Goal: Task Accomplishment & Management: Complete application form

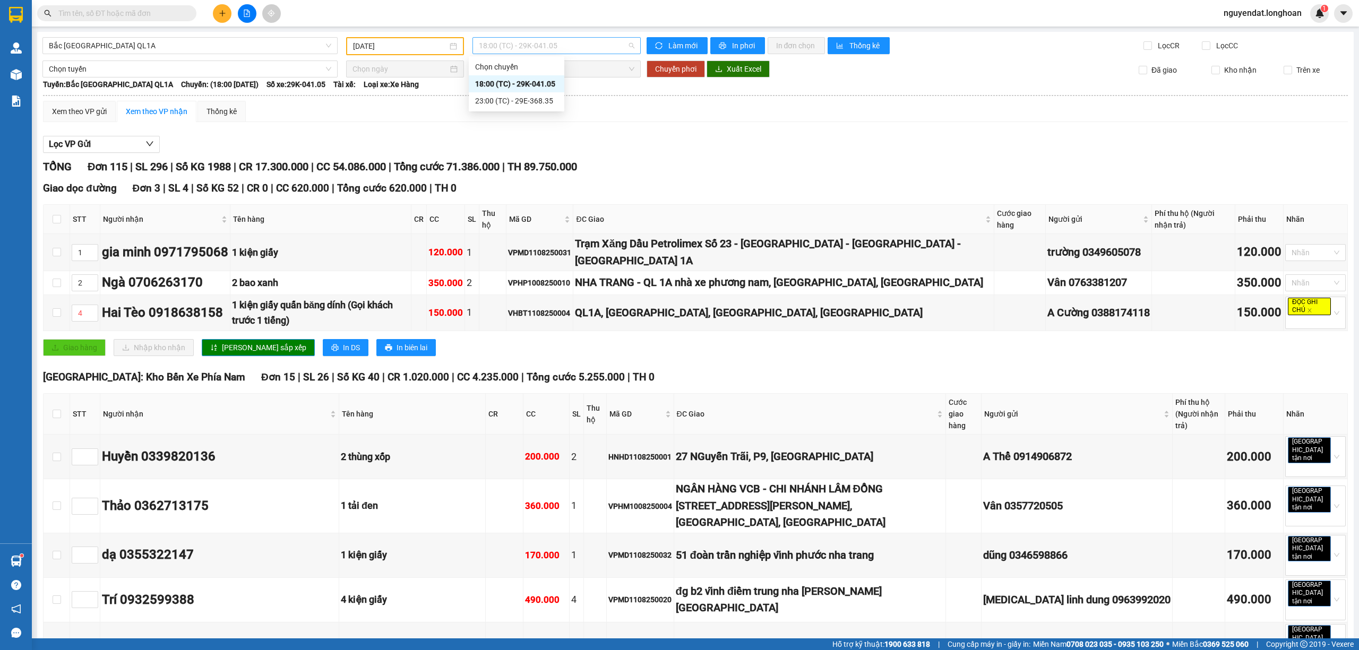
click at [537, 47] on span "18:00 (TC) - 29K-041.05" at bounding box center [557, 46] width 156 height 16
click at [696, 151] on div "Lọc VP Gửi" at bounding box center [695, 145] width 1304 height 18
click at [60, 408] on label at bounding box center [57, 414] width 8 height 12
click at [60, 410] on input "checkbox" at bounding box center [57, 414] width 8 height 8
checkbox input "true"
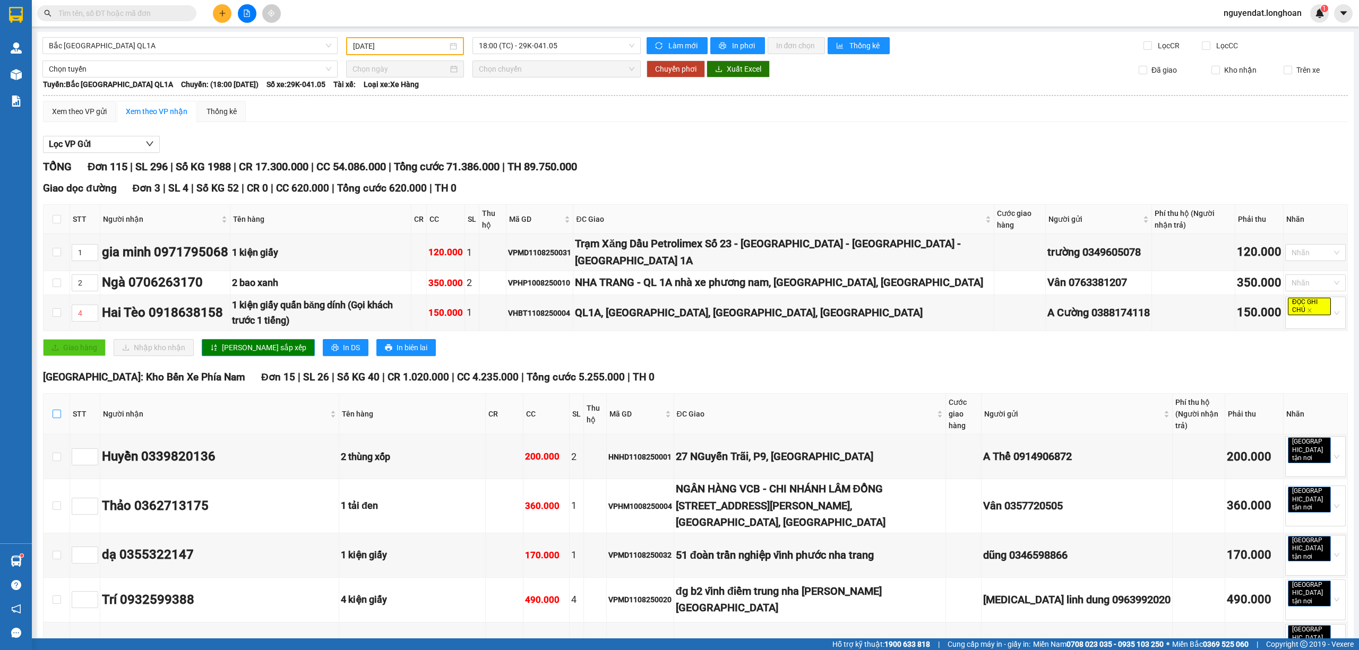
checkbox input "true"
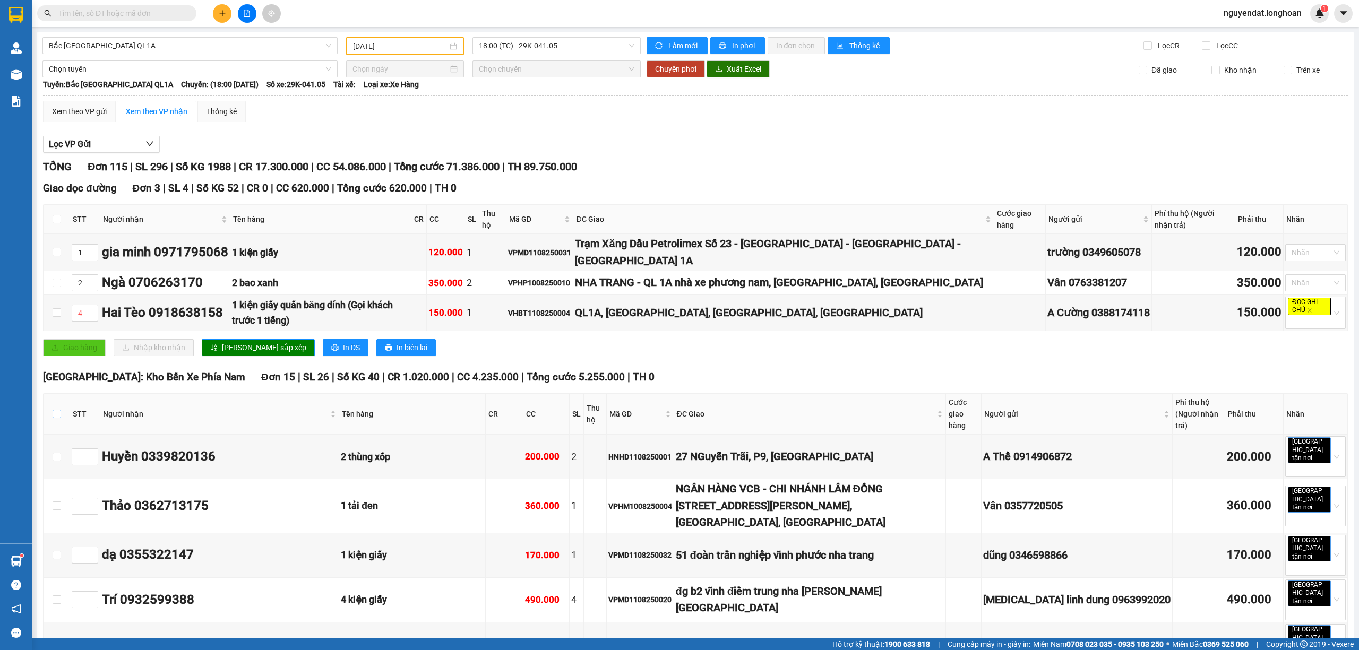
checkbox input "true"
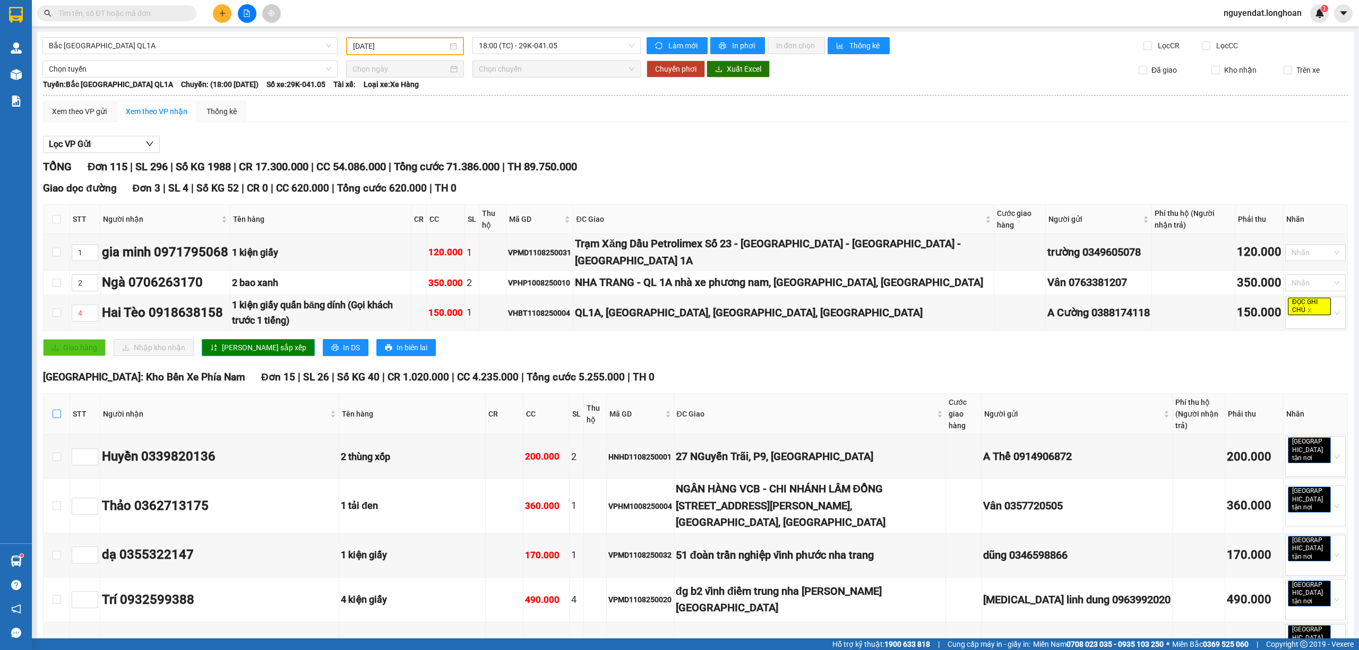
checkbox input "true"
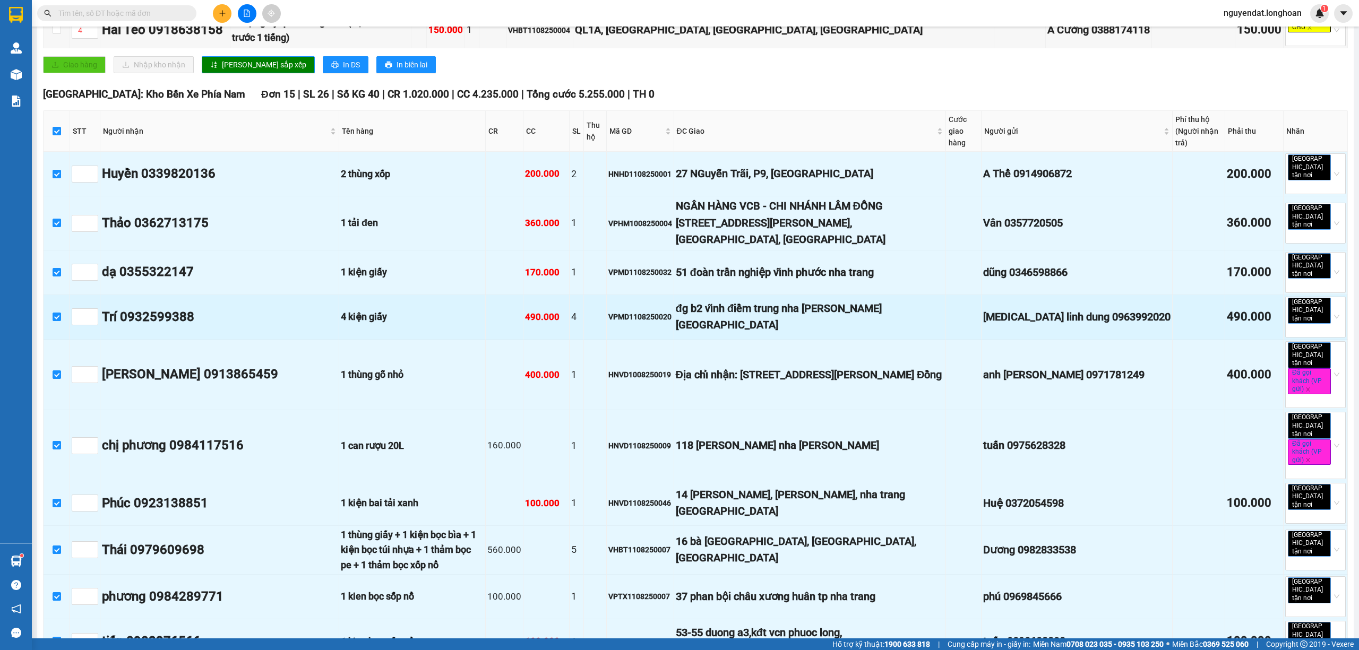
scroll to position [566, 0]
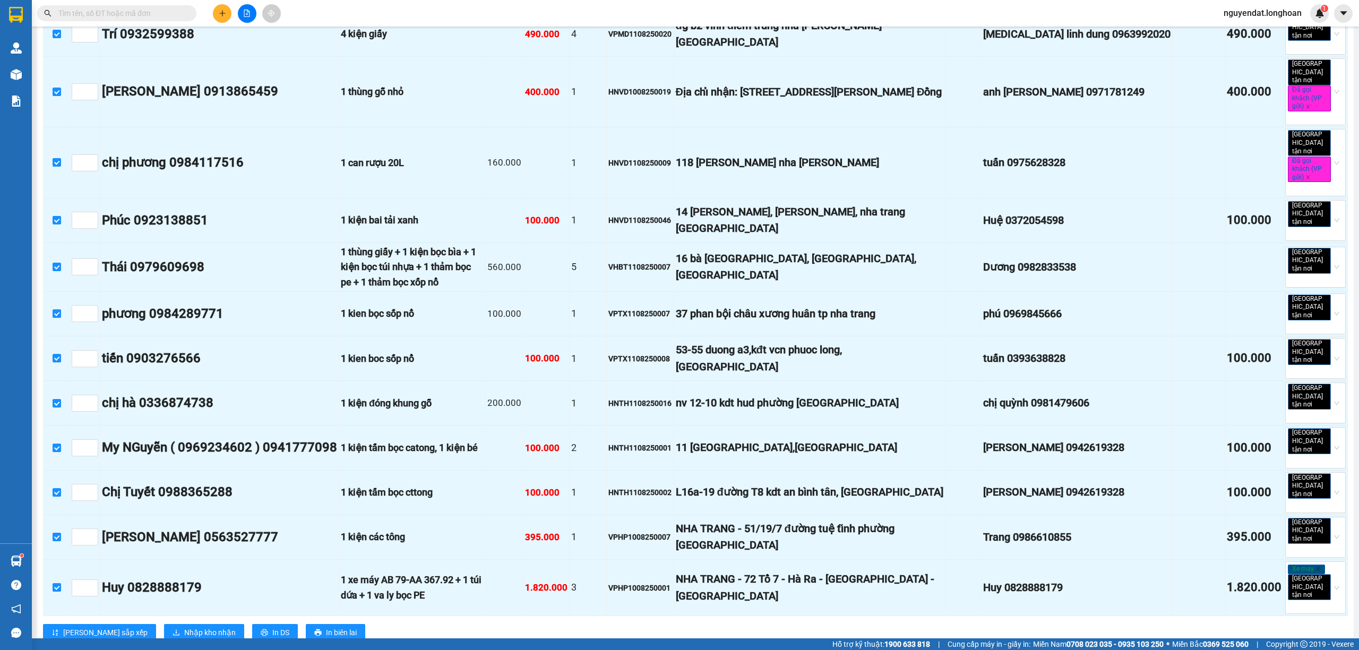
click at [240, 506] on div "Nha Trang: Kho Bến Xe Phía Nam Đơn 15 | SL 26 | Số KG 40 | CR 1.020.000 | CC 4.…" at bounding box center [695, 226] width 1304 height 845
click at [252, 624] on button "In DS" at bounding box center [275, 632] width 46 height 17
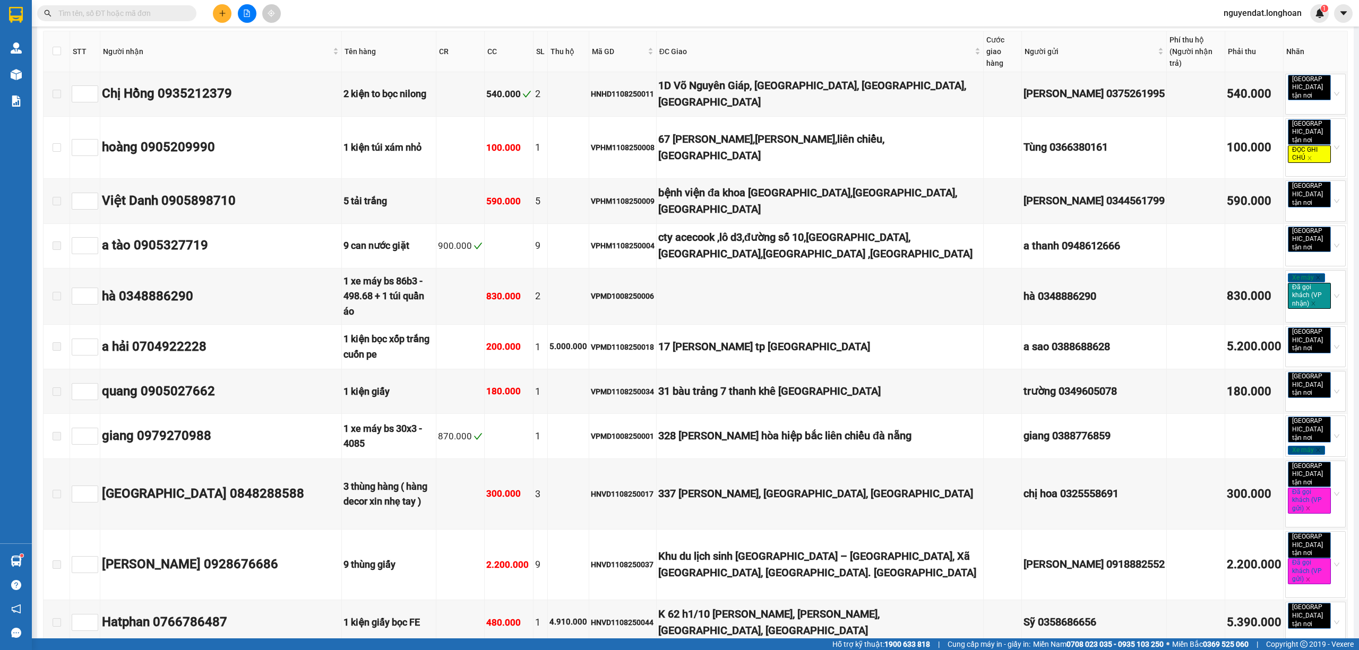
drag, startPoint x: 1357, startPoint y: 629, endPoint x: 901, endPoint y: 368, distance: 525.5
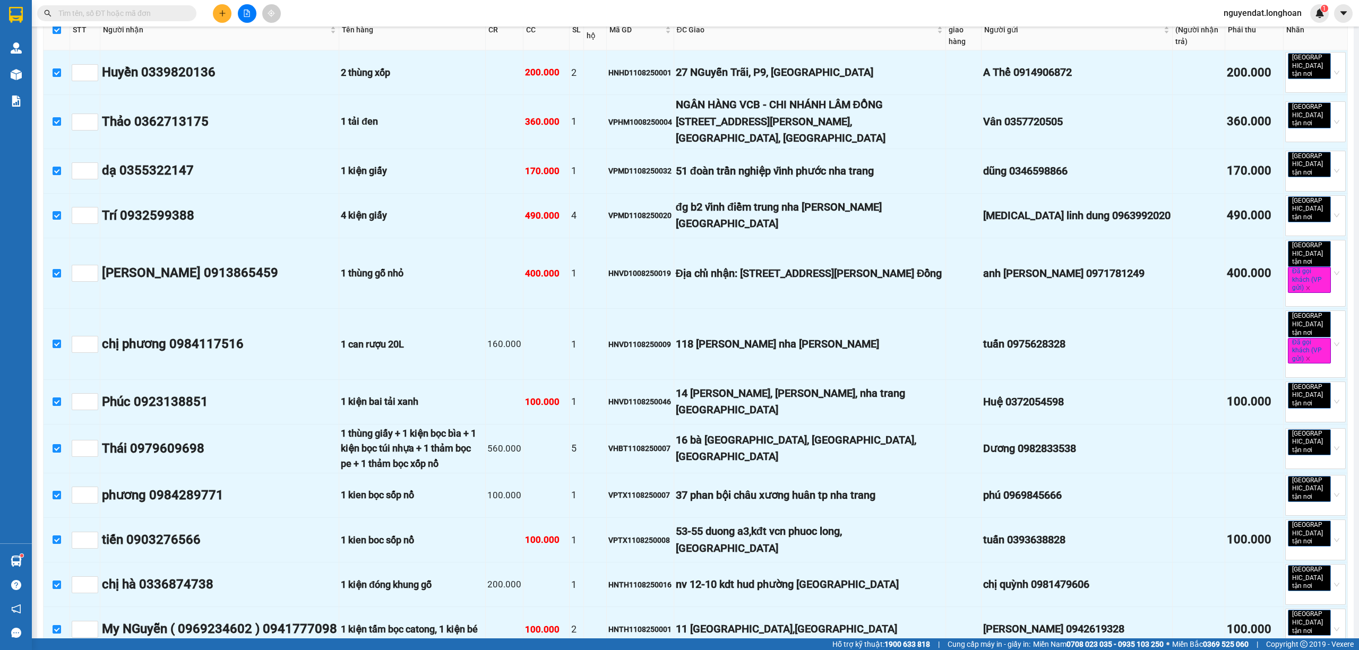
scroll to position [525, 0]
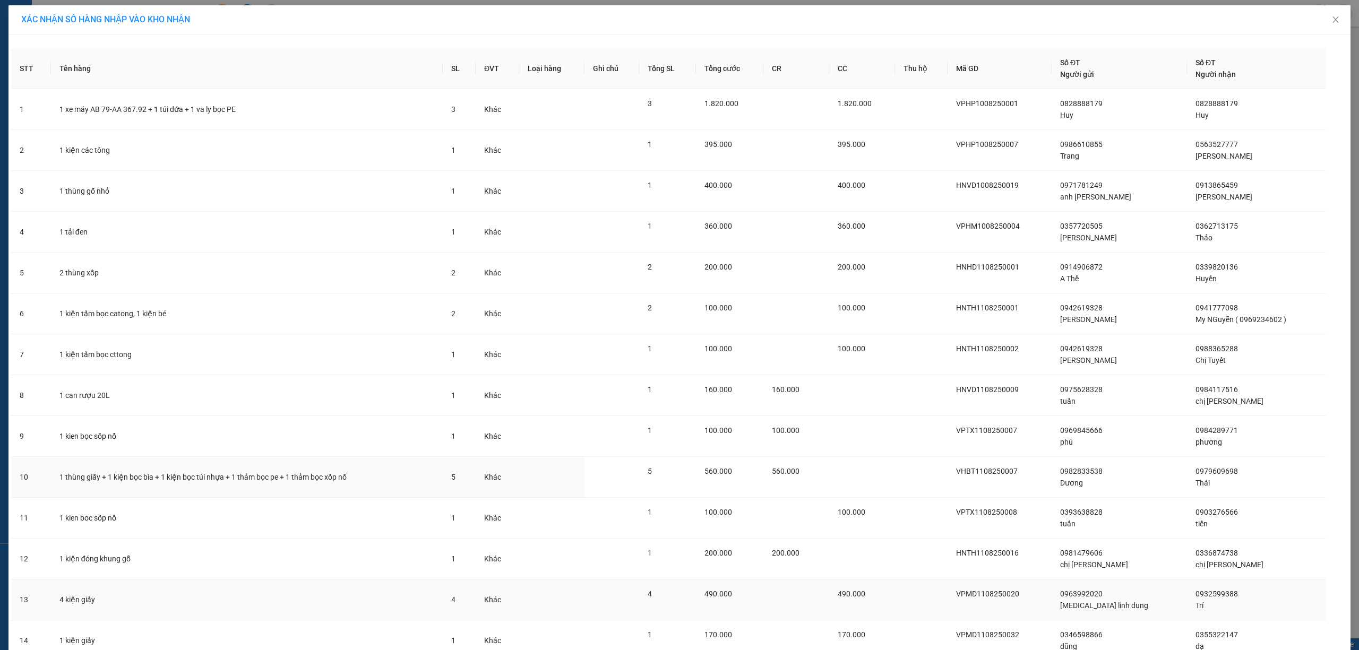
scroll to position [132, 0]
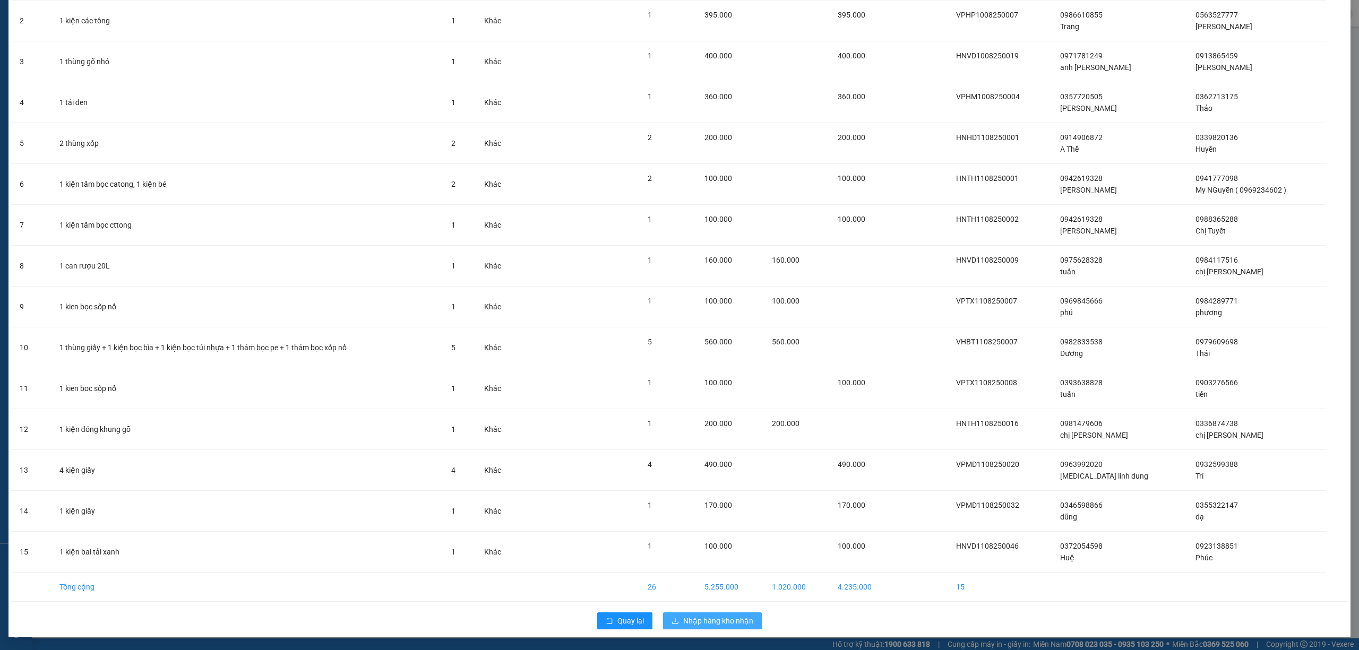
click at [692, 620] on span "Nhập hàng kho nhận" at bounding box center [718, 621] width 70 height 12
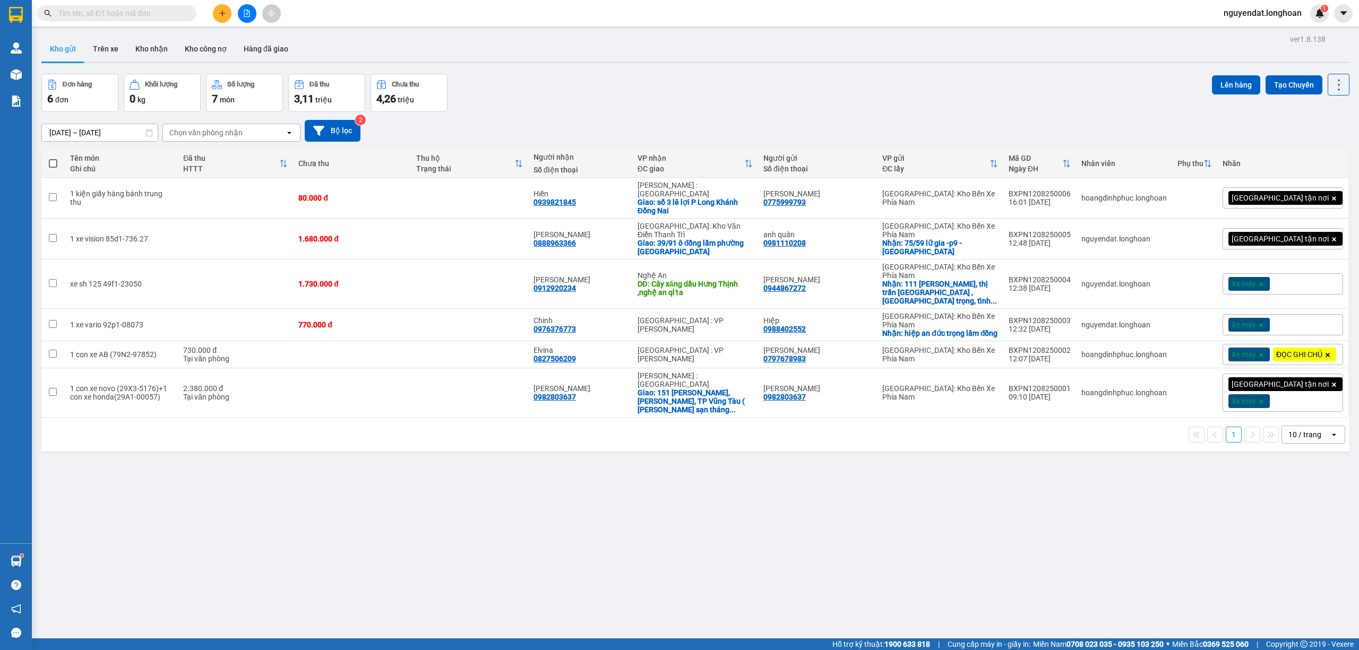
click at [155, 35] on div "ver 1.8.138 Kho gửi Trên xe Kho nhận Kho công nợ Hàng đã giao Đơn hàng 6 đơn Kh…" at bounding box center [695, 357] width 1316 height 650
click at [364, 200] on td "80.000 đ" at bounding box center [351, 198] width 117 height 41
checkbox input "true"
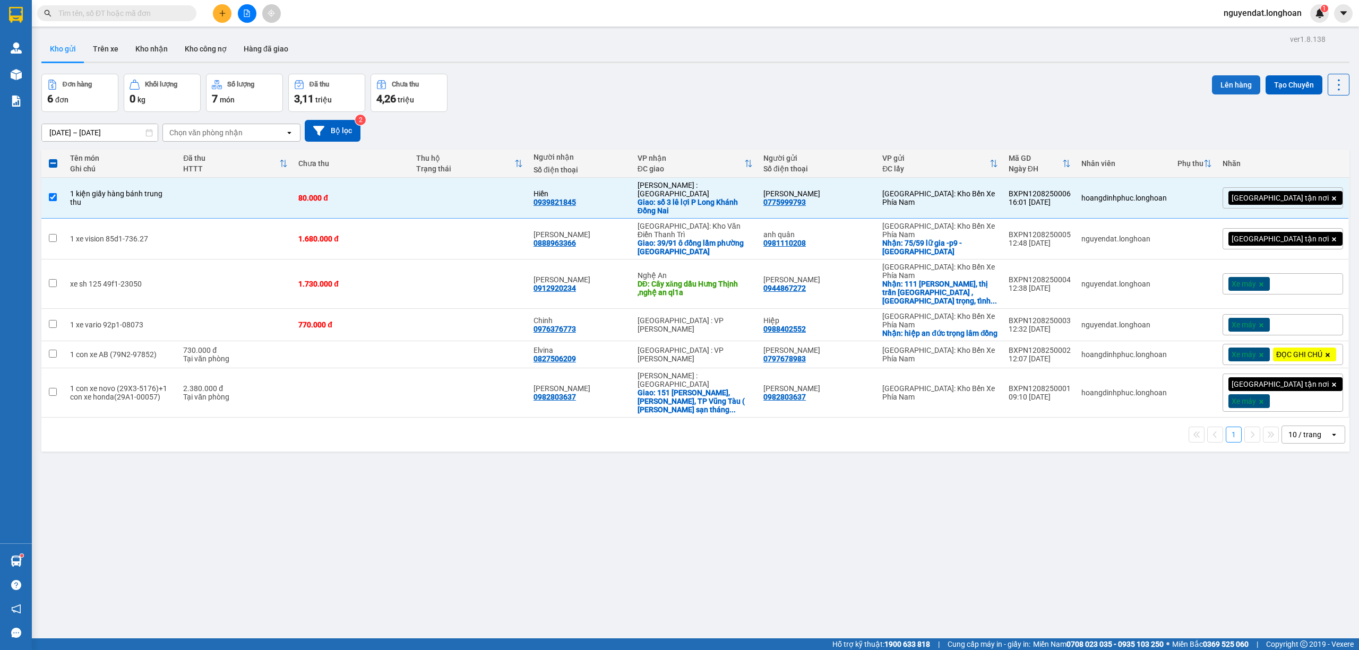
click at [1223, 79] on button "Lên hàng" at bounding box center [1236, 84] width 48 height 19
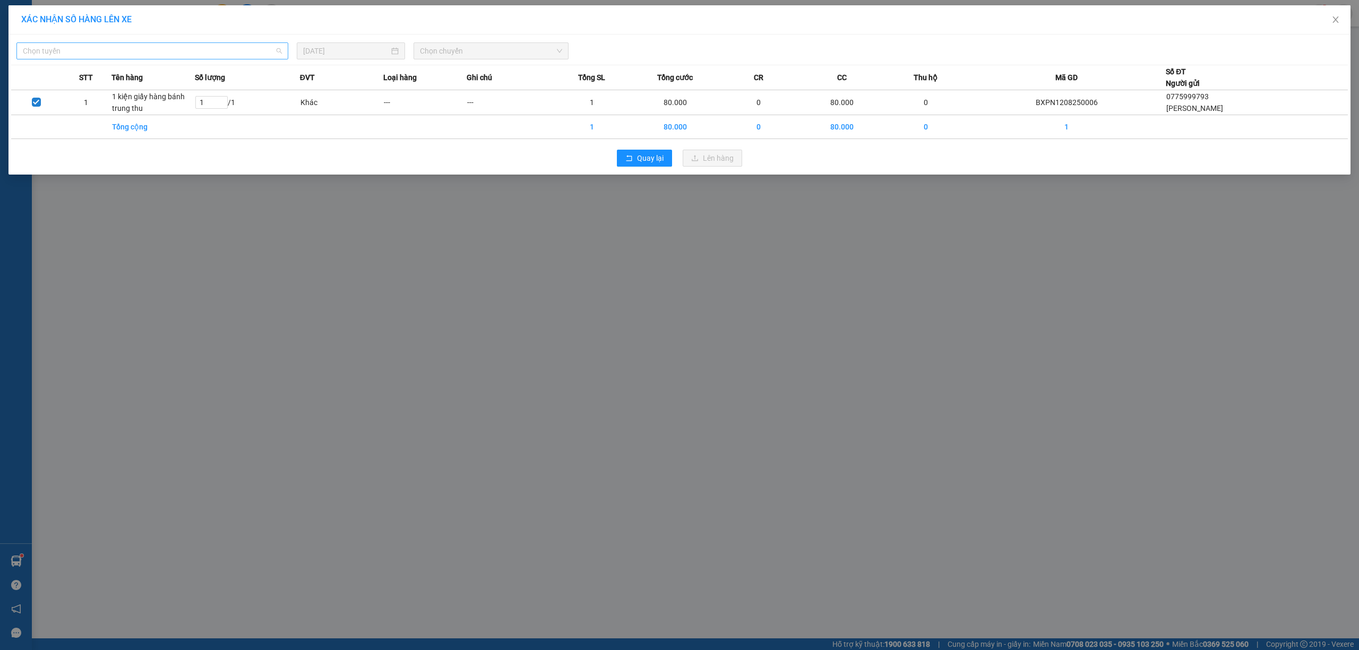
click at [149, 47] on span "Chọn tuyến" at bounding box center [152, 51] width 259 height 16
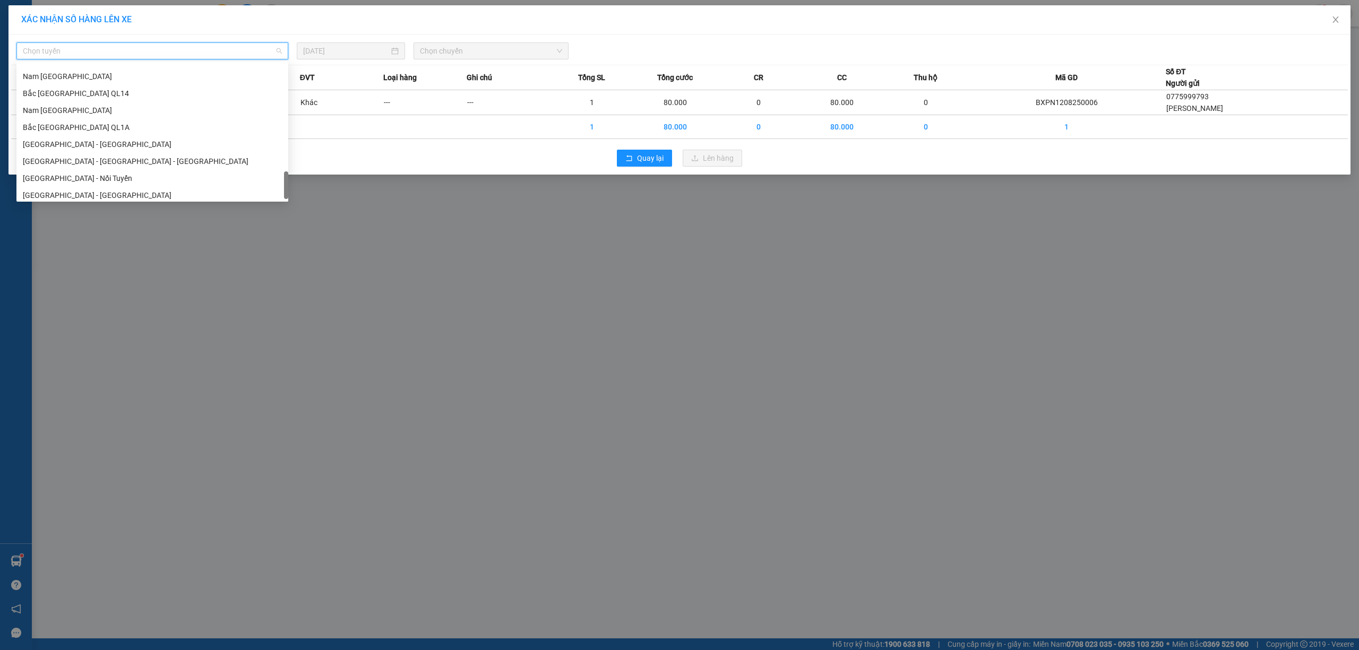
scroll to position [696, 0]
click at [113, 123] on div "Bắc [GEOGRAPHIC_DATA] QL1A" at bounding box center [152, 123] width 259 height 12
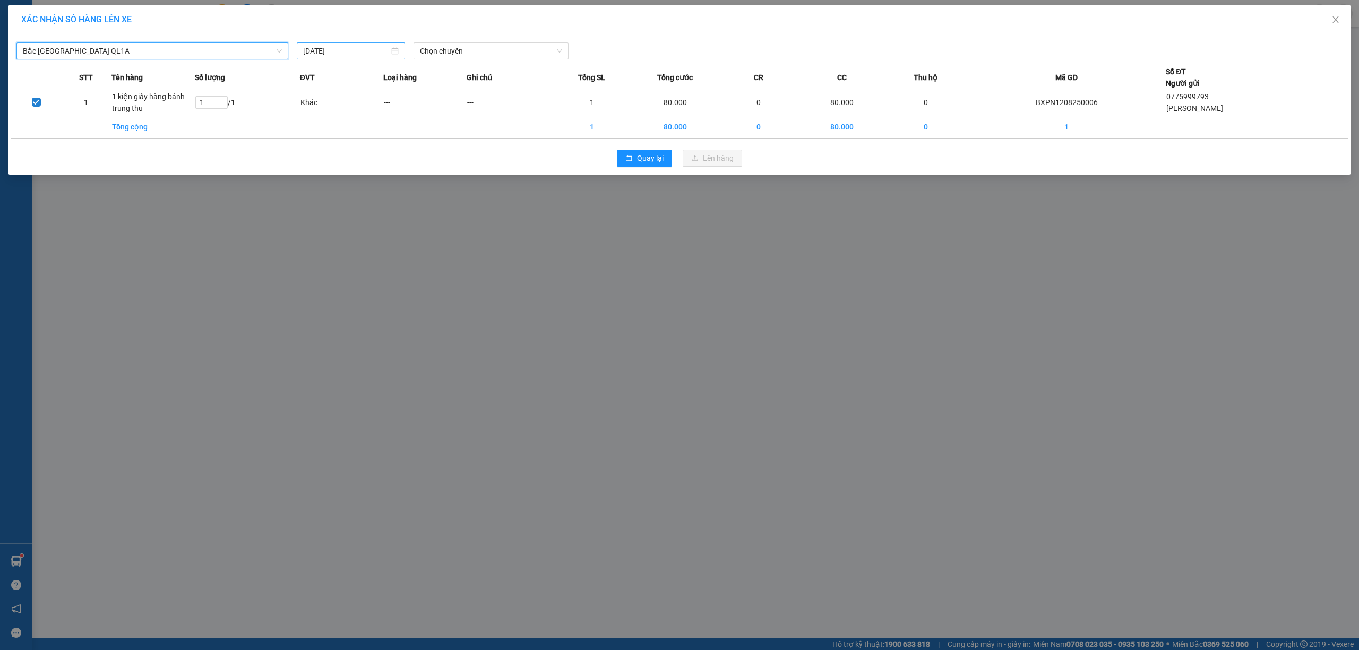
click at [321, 47] on input "12/08/2025" at bounding box center [346, 51] width 86 height 12
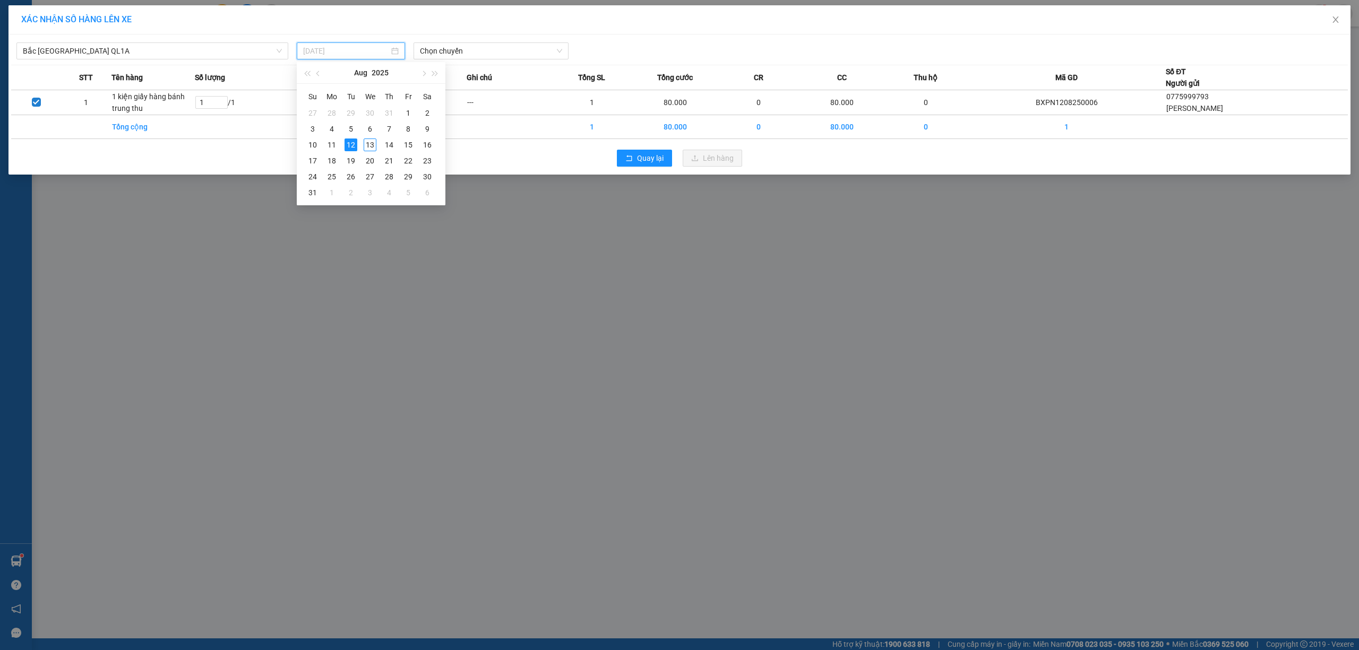
click at [334, 145] on div "11" at bounding box center [331, 145] width 13 height 13
type input "11/08/2025"
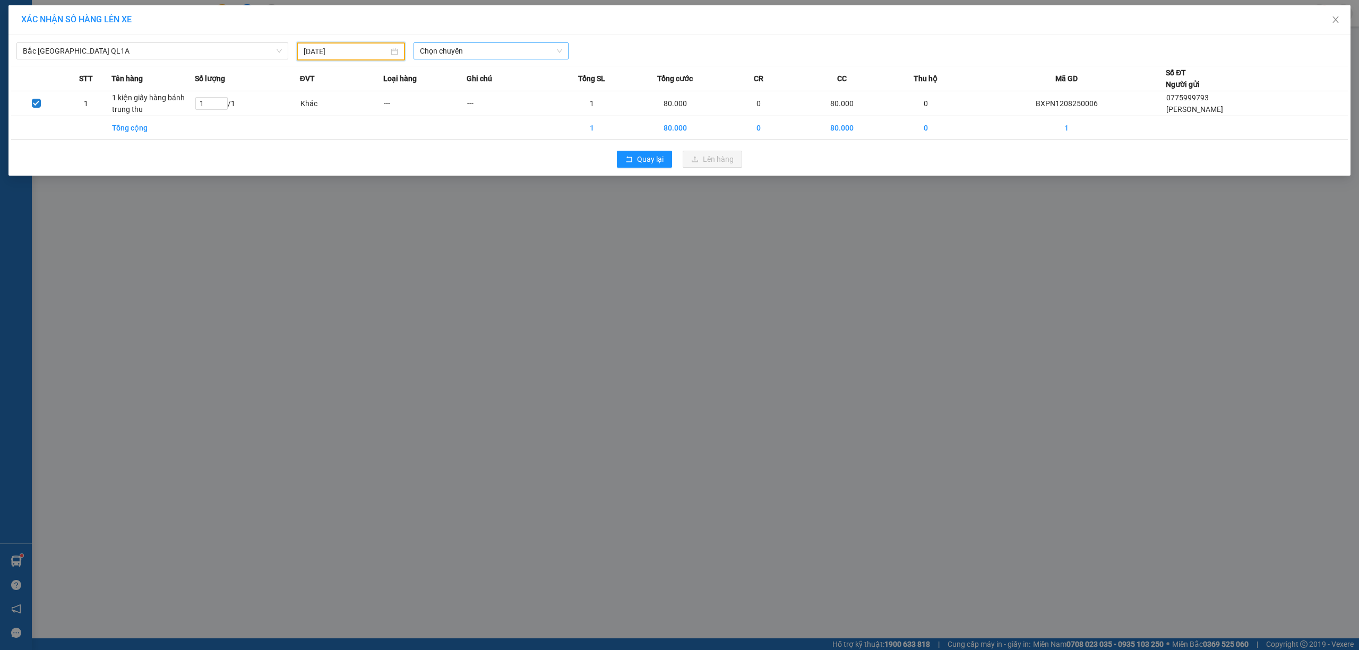
click at [460, 50] on span "Chọn chuyến" at bounding box center [491, 51] width 142 height 16
click at [453, 89] on div "18:00 (TC) - 29K-041.05" at bounding box center [461, 89] width 83 height 12
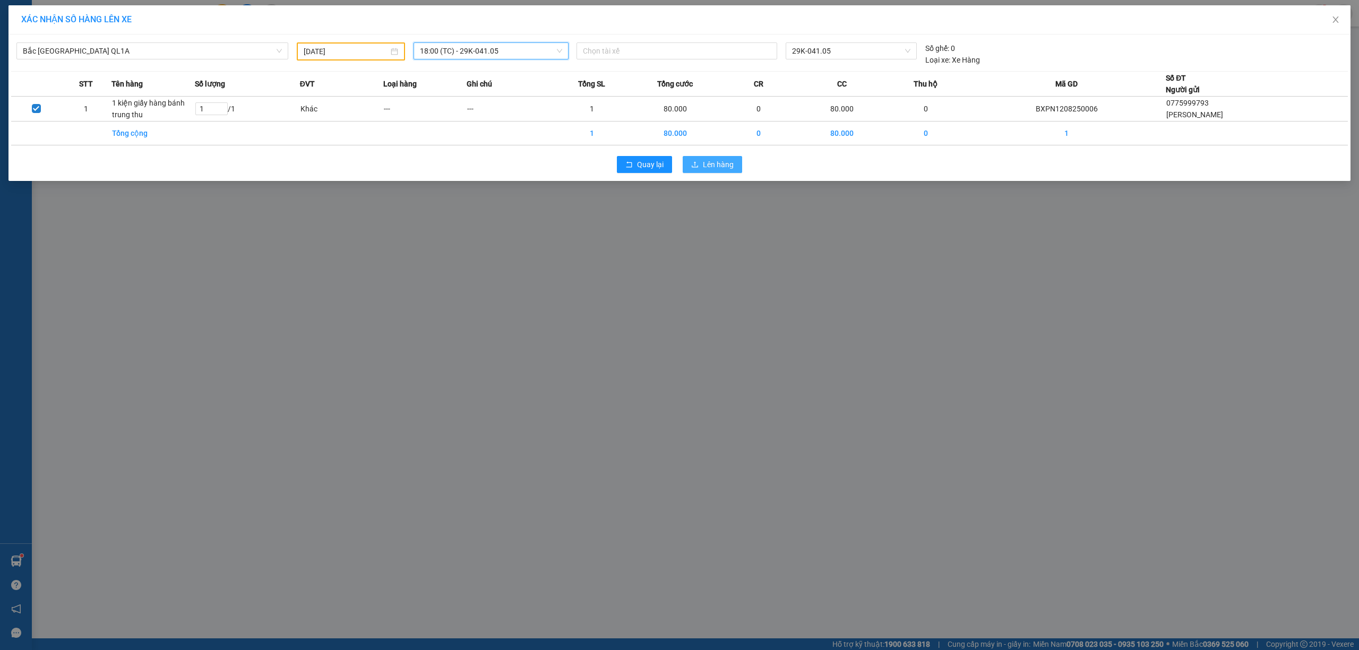
click at [722, 167] on span "Lên hàng" at bounding box center [718, 165] width 31 height 12
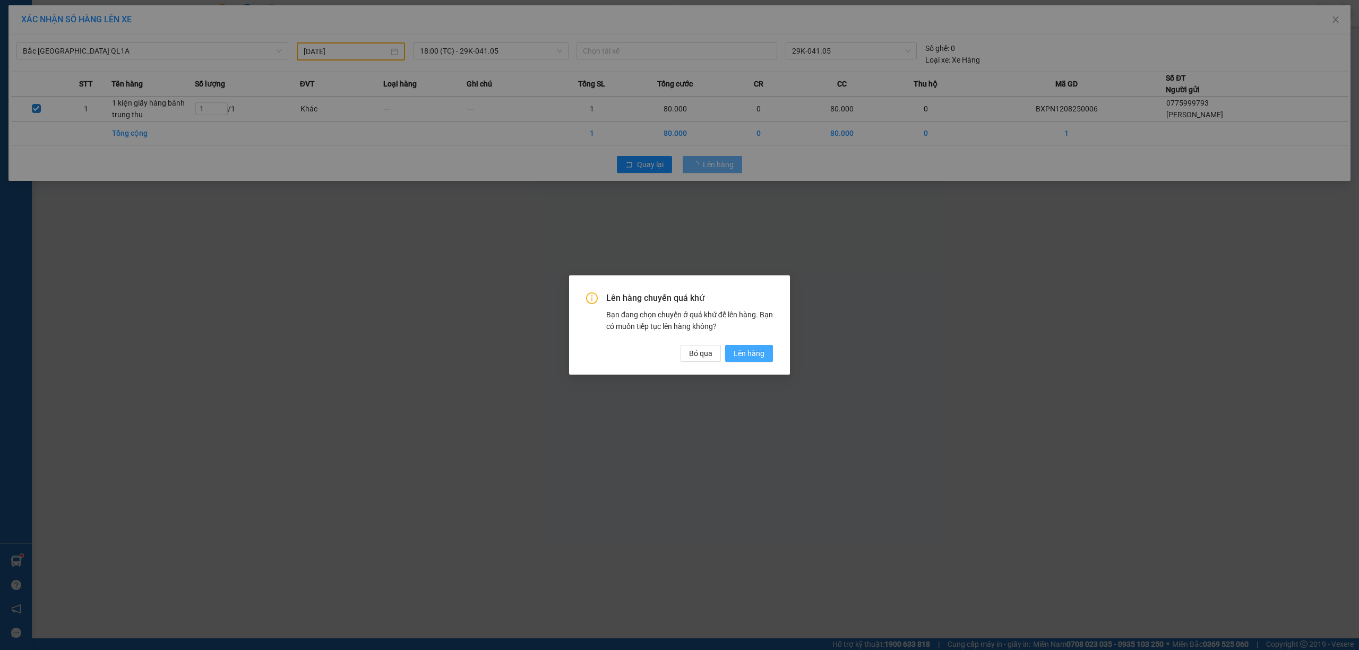
click at [751, 349] on span "Lên hàng" at bounding box center [748, 354] width 31 height 12
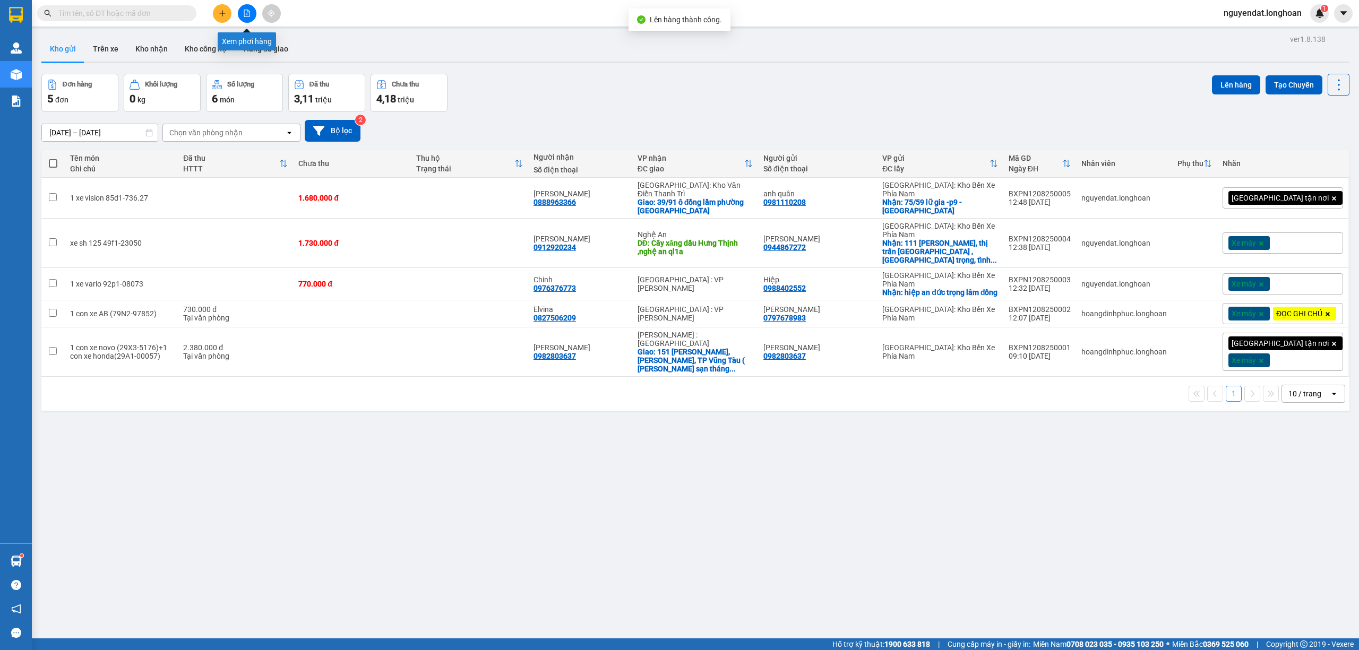
click at [246, 13] on icon "file-add" at bounding box center [246, 13] width 7 height 7
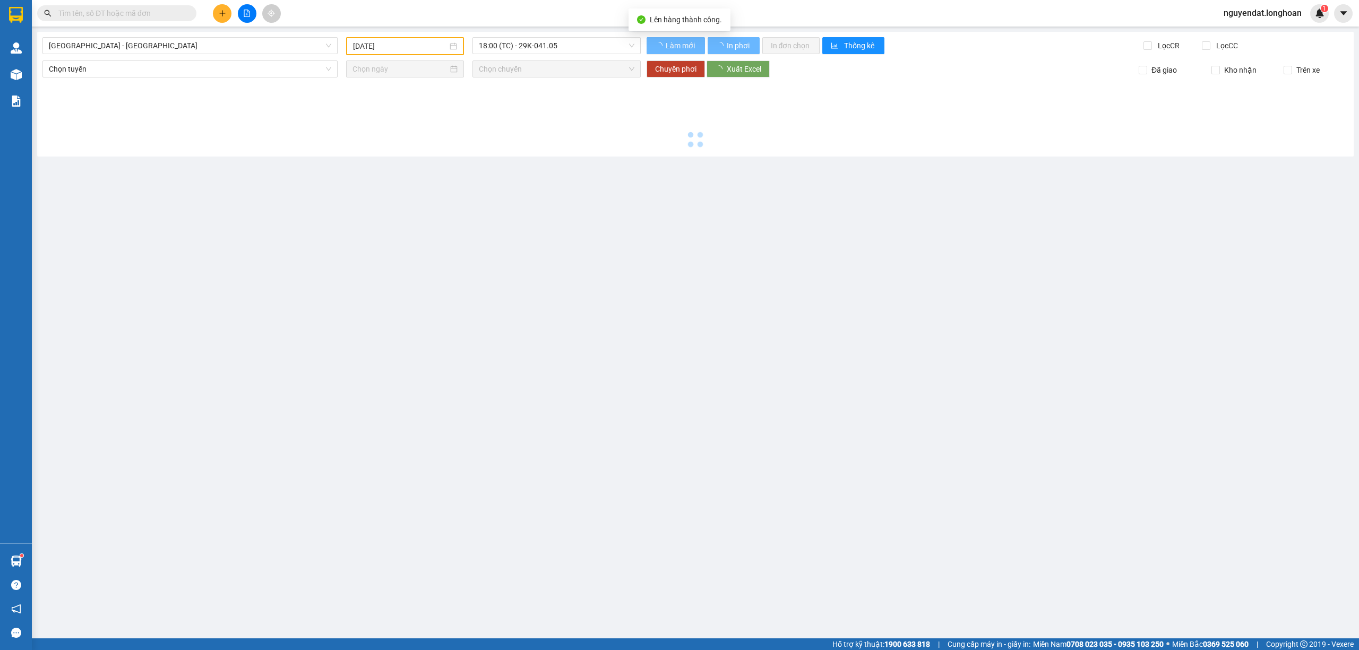
type input "13/08/2025"
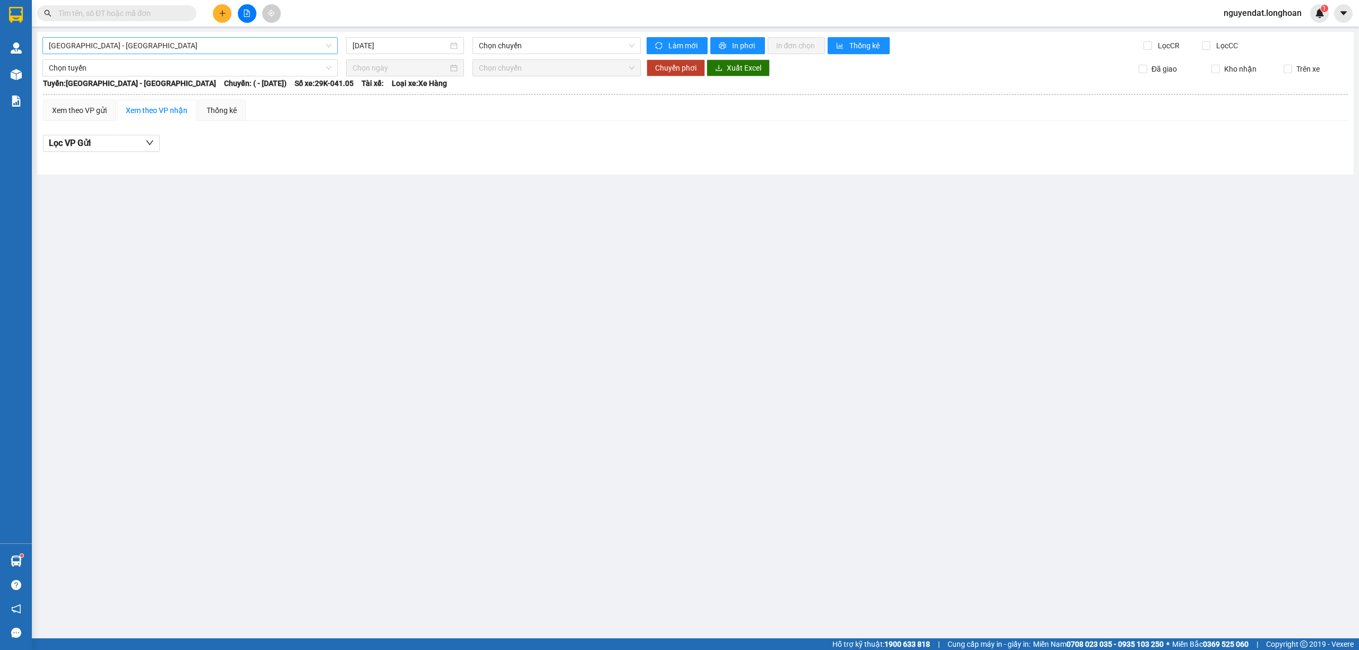
click at [167, 41] on span "Hải Phòng - Hà Nội" at bounding box center [190, 46] width 282 height 16
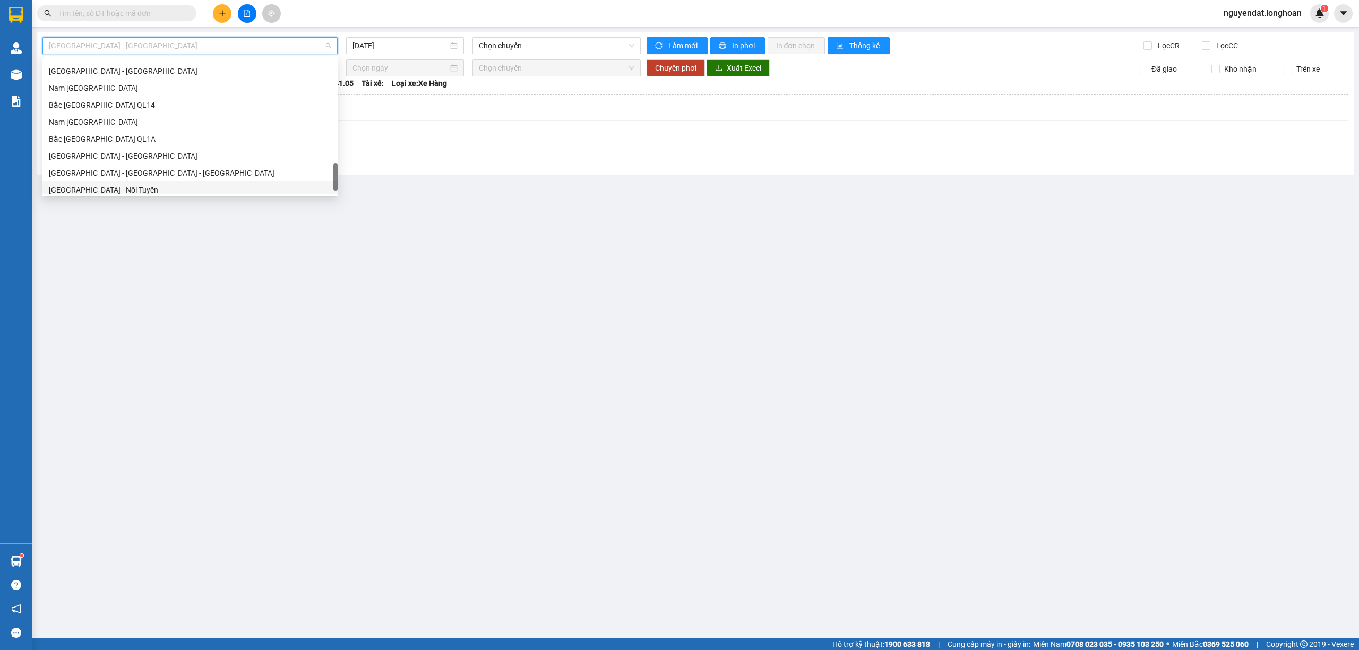
scroll to position [696, 0]
click at [185, 123] on div "Bắc [GEOGRAPHIC_DATA] QL1A" at bounding box center [190, 118] width 282 height 12
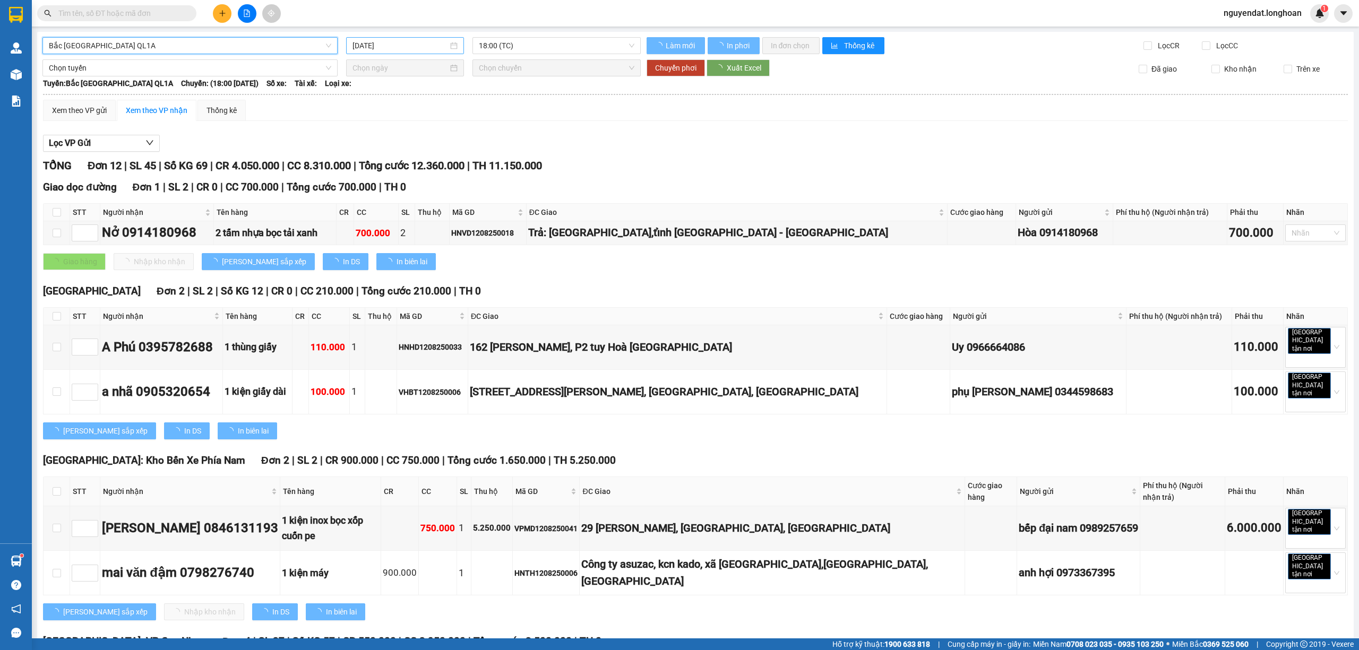
click at [371, 48] on input "13/08/2025" at bounding box center [400, 46] width 96 height 12
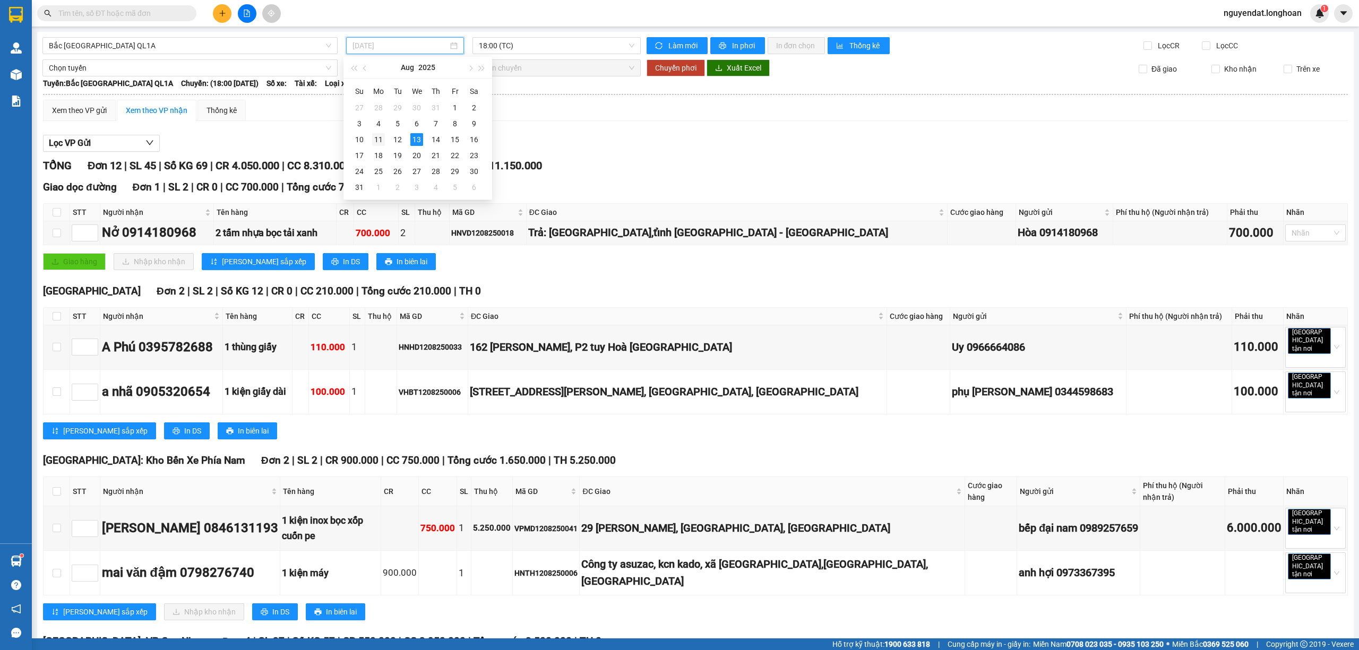
click at [380, 141] on div "11" at bounding box center [378, 139] width 13 height 13
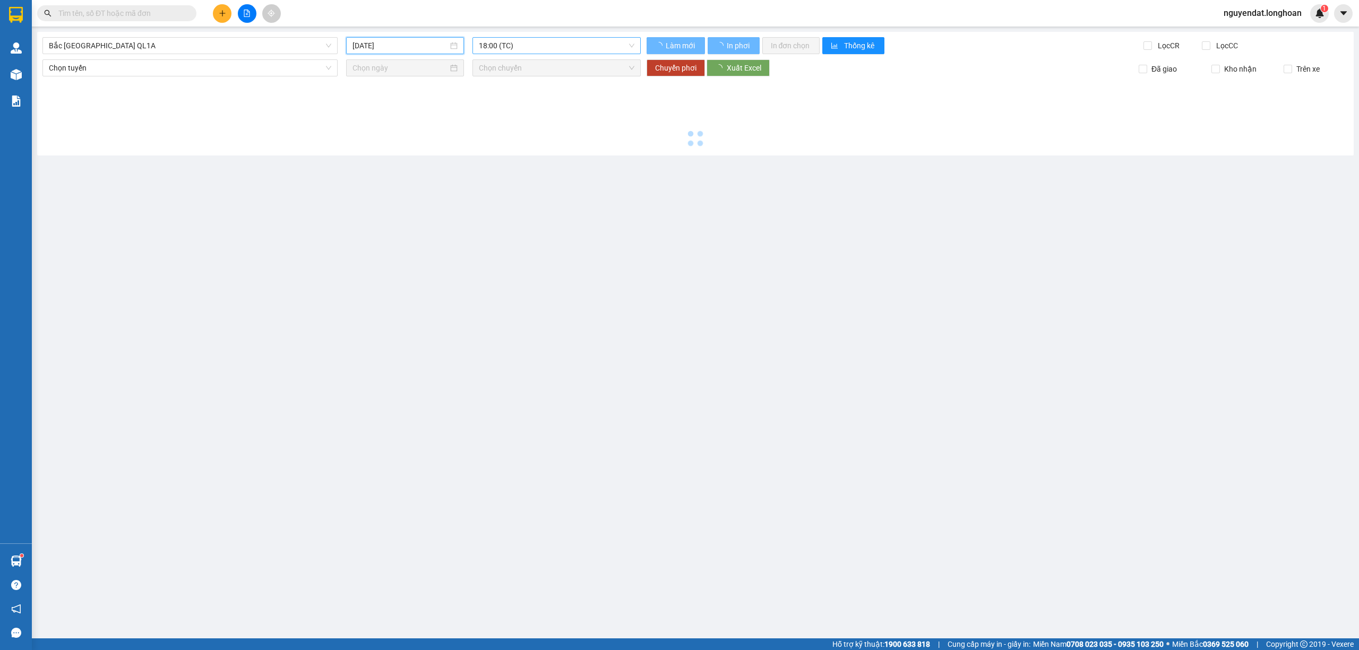
type input "11/08/2025"
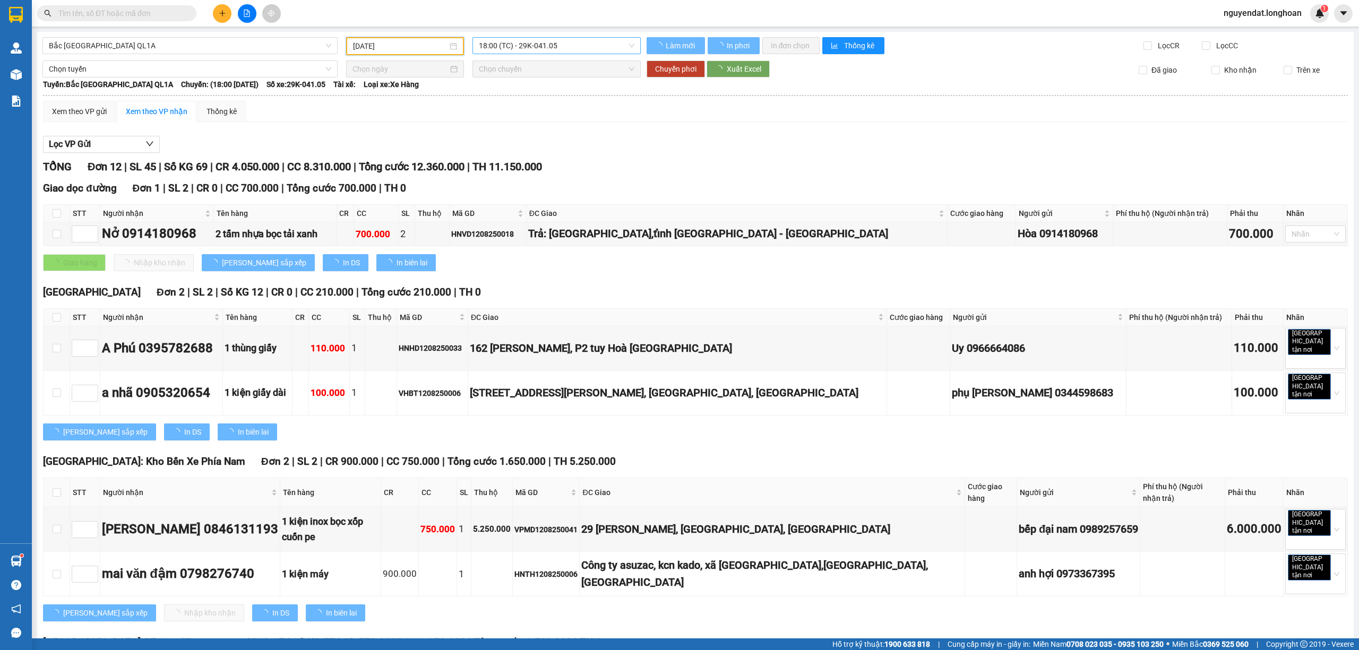
click at [518, 44] on span "18:00 (TC) - 29K-041.05" at bounding box center [557, 46] width 156 height 16
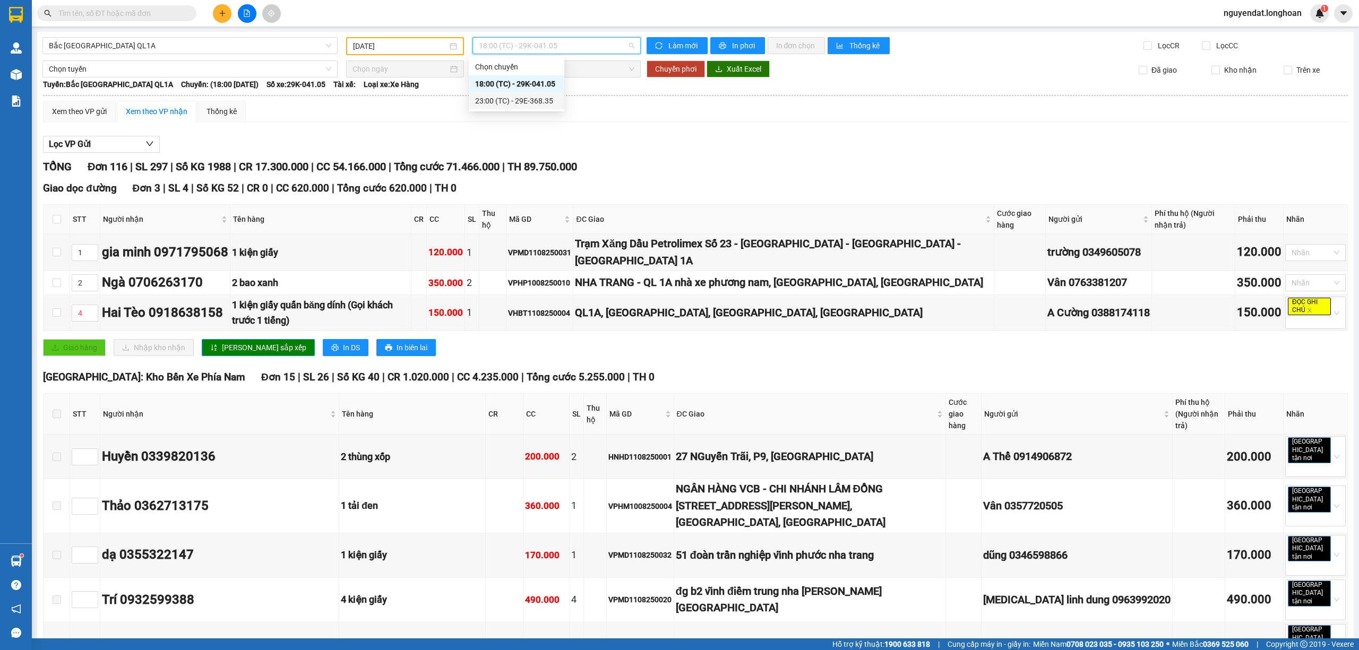
click at [506, 98] on div "23:00 (TC) - 29E-368.35" at bounding box center [516, 101] width 83 height 12
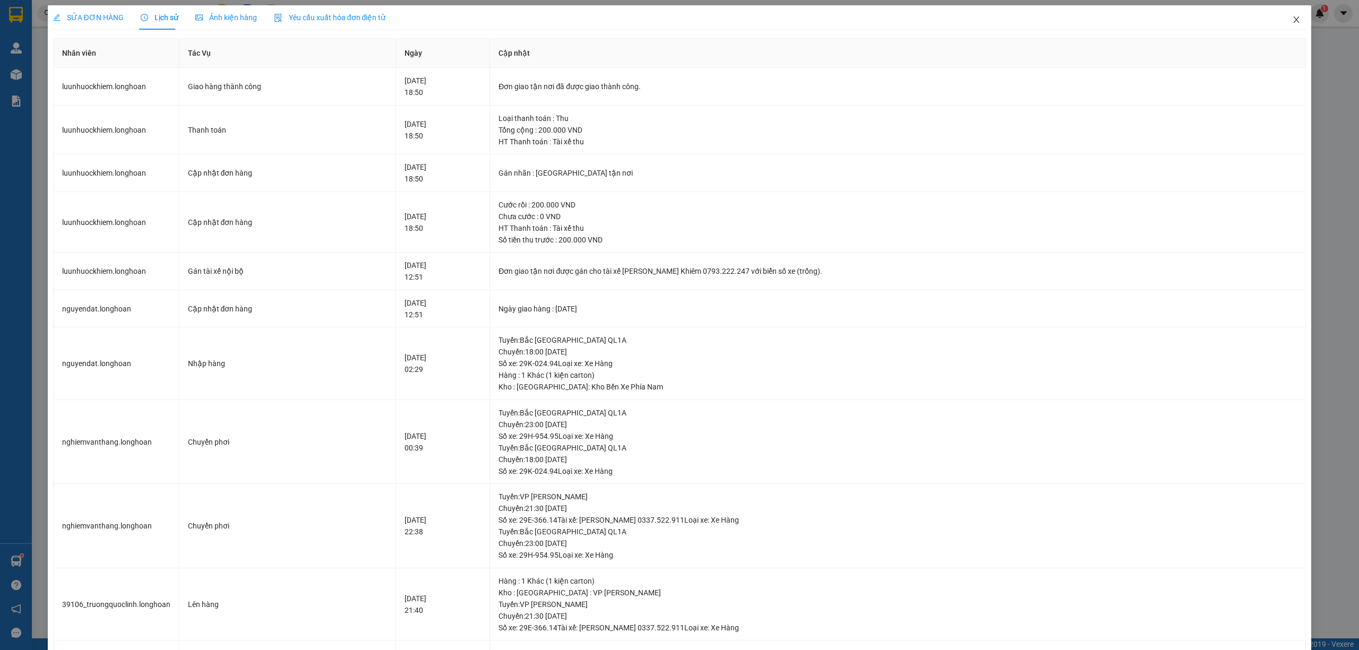
click at [1292, 20] on icon "close" at bounding box center [1296, 19] width 8 height 8
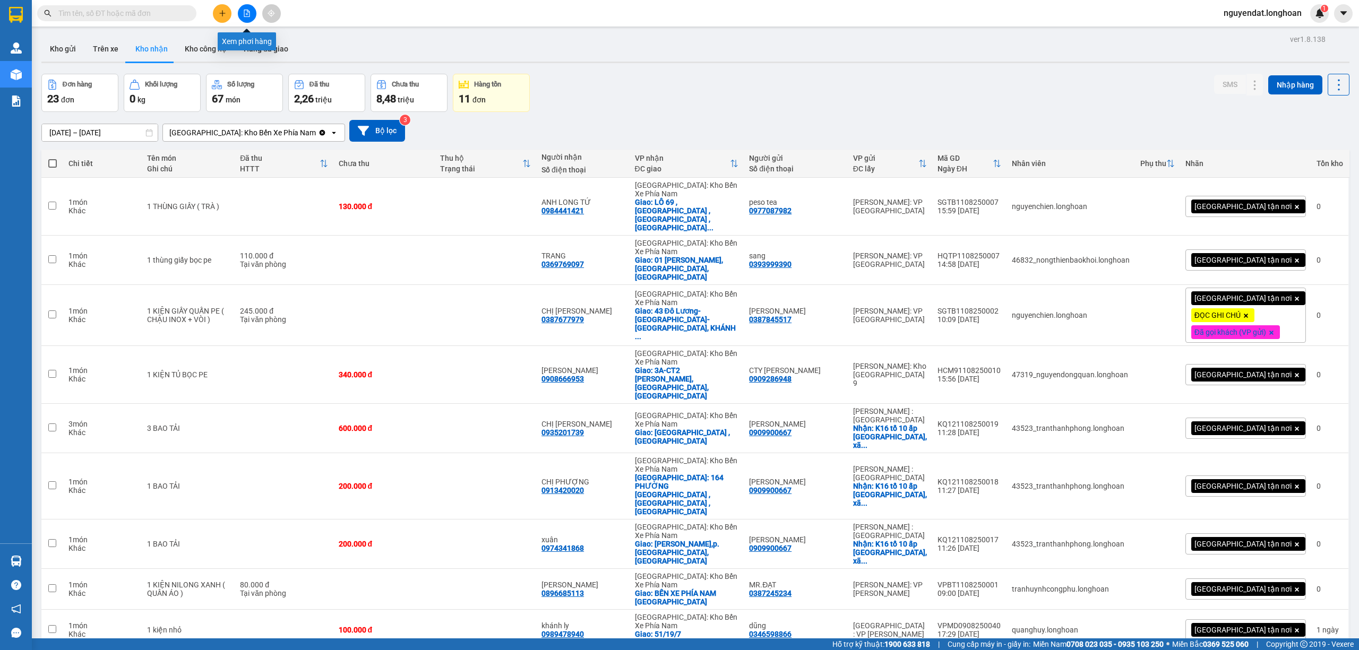
drag, startPoint x: 247, startPoint y: 20, endPoint x: 247, endPoint y: 34, distance: 13.8
click at [247, 30] on body "Kết quả tìm kiếm ( 0 ) Bộ lọc No Data nguyendat.longhoan 1 Quản Lý Quản lý giao…" at bounding box center [679, 325] width 1359 height 650
click at [245, 14] on icon "file-add" at bounding box center [246, 13] width 7 height 7
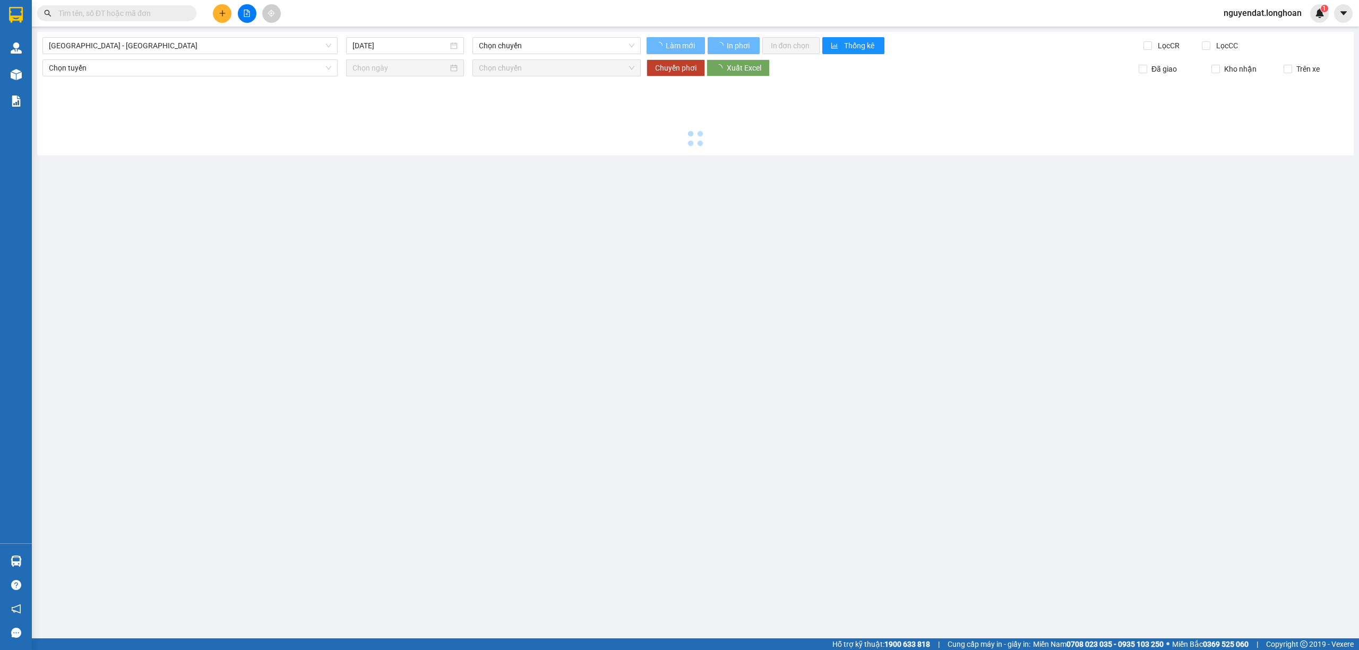
type input "13/08/2025"
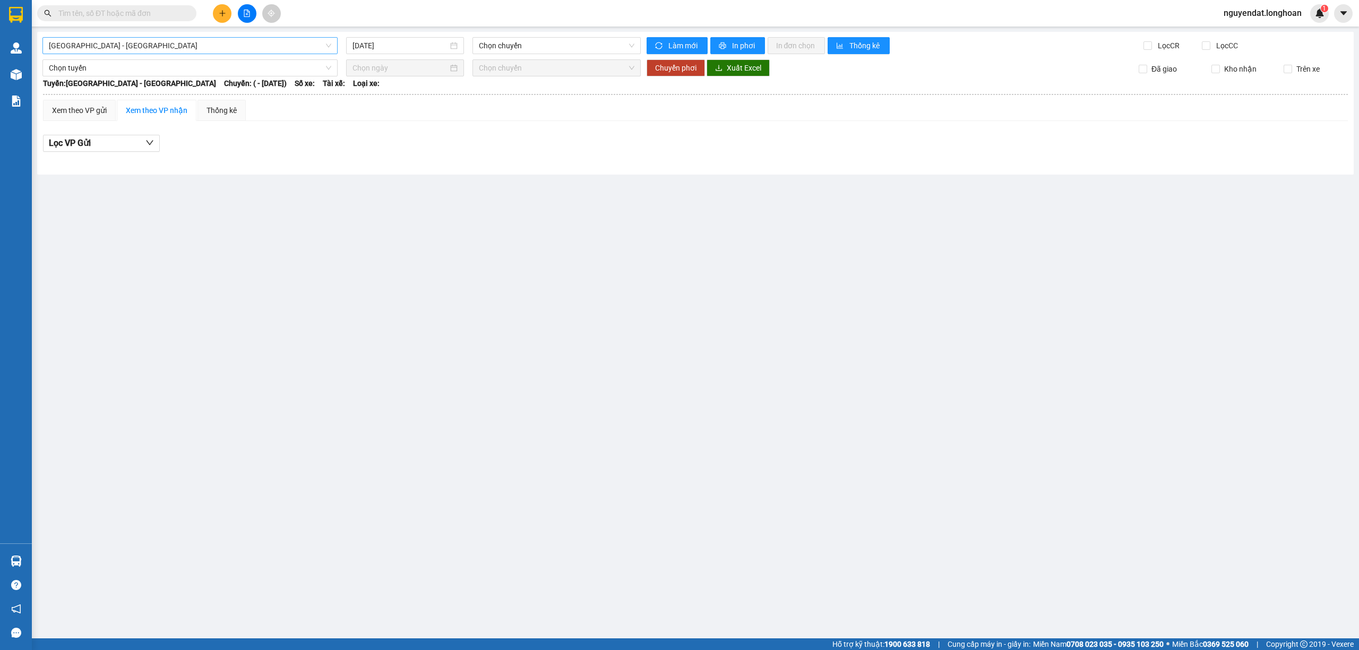
click at [239, 48] on span "Hải Phòng - Hà Nội" at bounding box center [190, 46] width 282 height 16
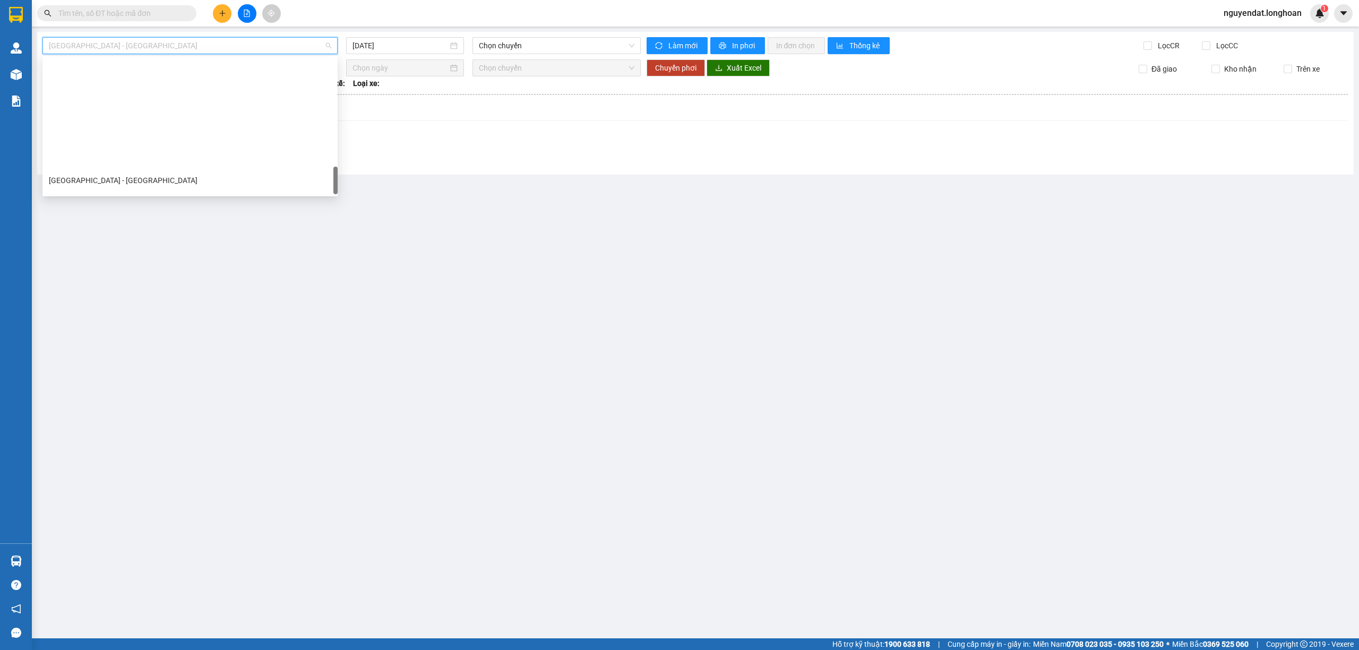
scroll to position [696, 0]
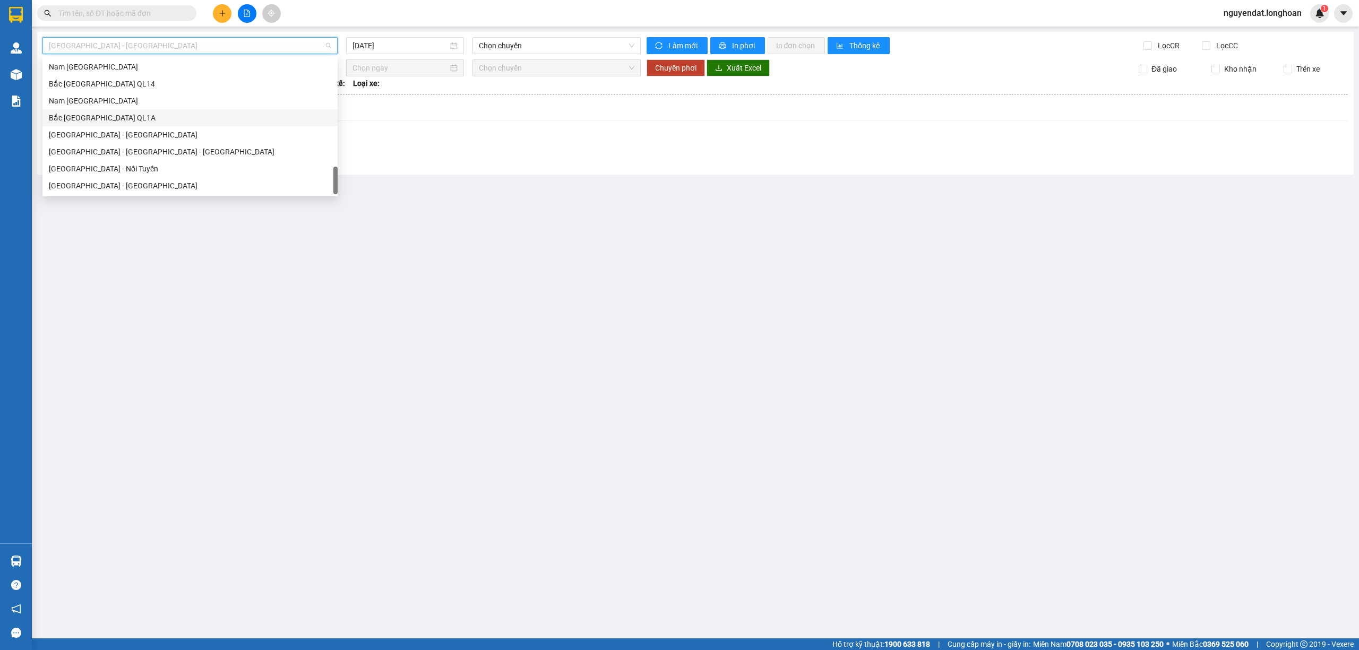
click at [203, 117] on div "Bắc [GEOGRAPHIC_DATA] QL1A" at bounding box center [190, 118] width 282 height 12
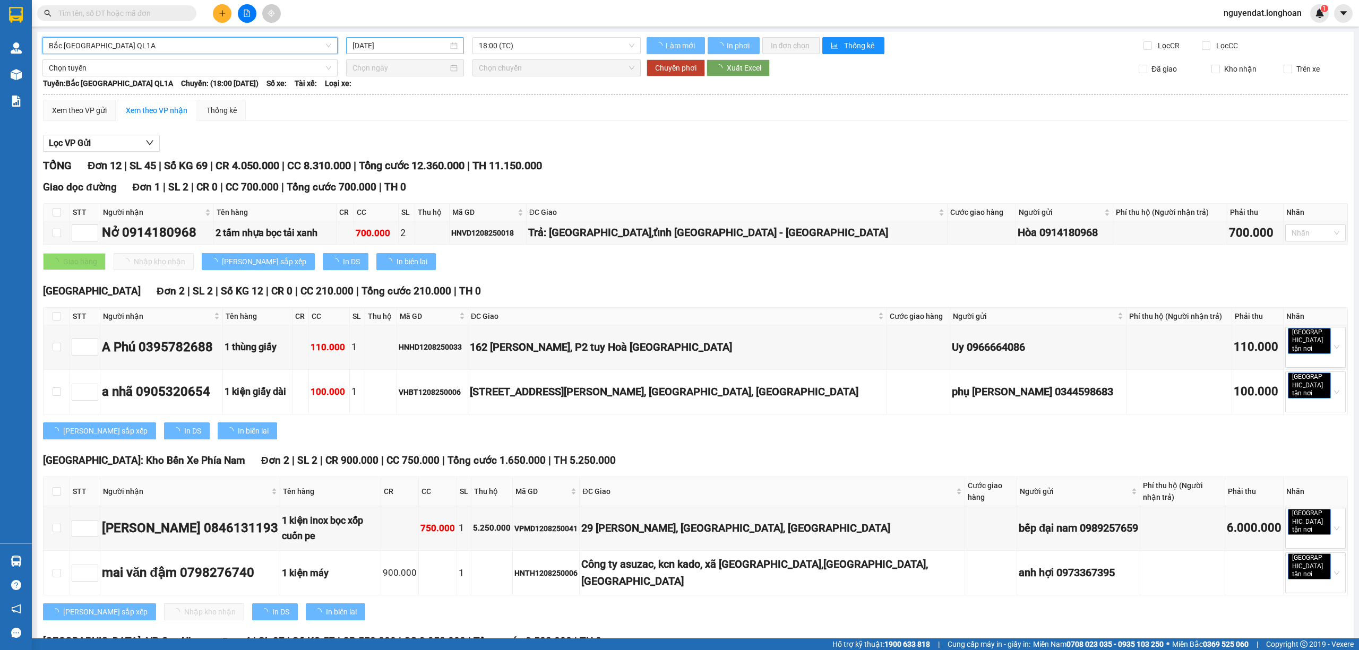
click at [385, 50] on input "13/08/2025" at bounding box center [400, 46] width 96 height 12
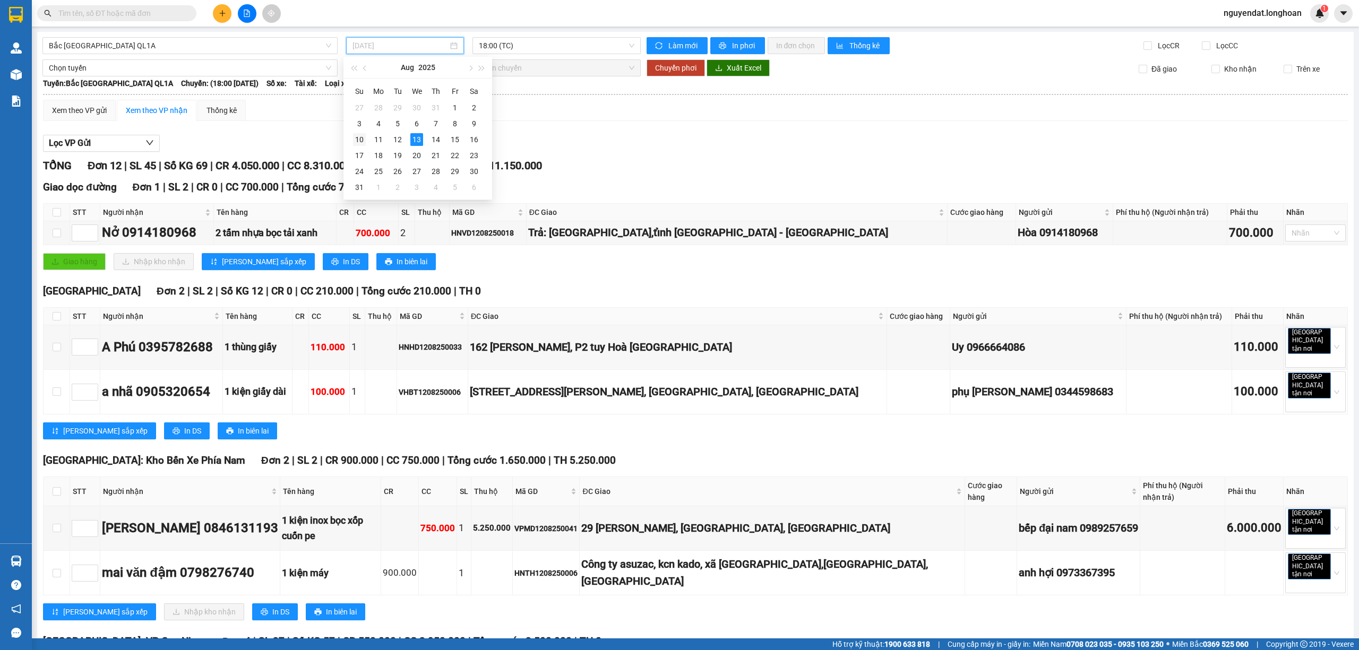
click at [360, 141] on div "10" at bounding box center [359, 139] width 13 height 13
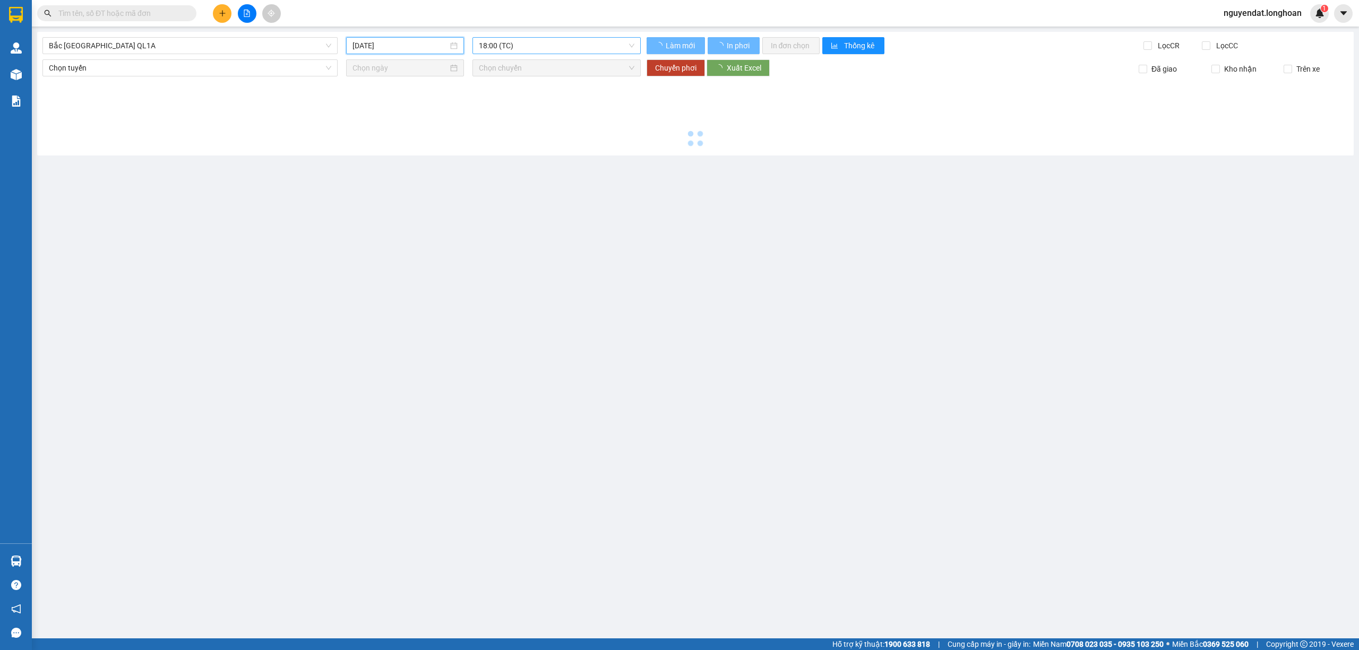
type input "10/08/2025"
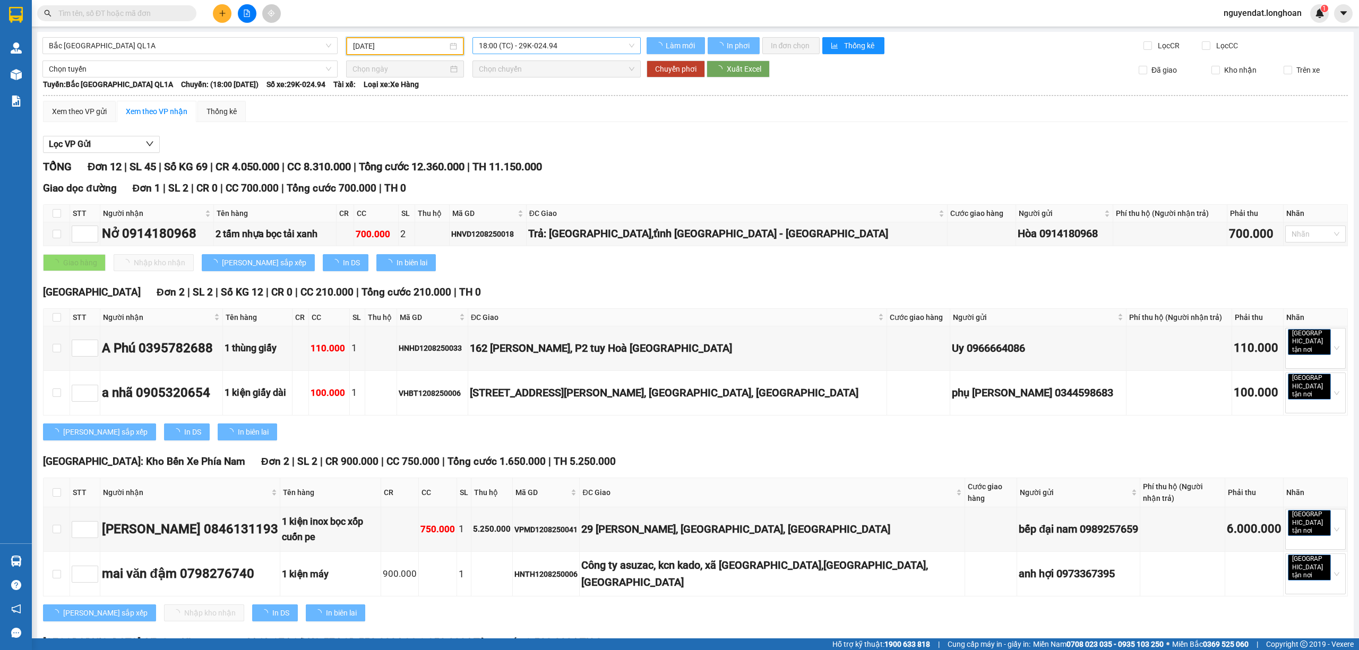
click at [570, 39] on span "18:00 (TC) - 29K-024.94" at bounding box center [557, 46] width 156 height 16
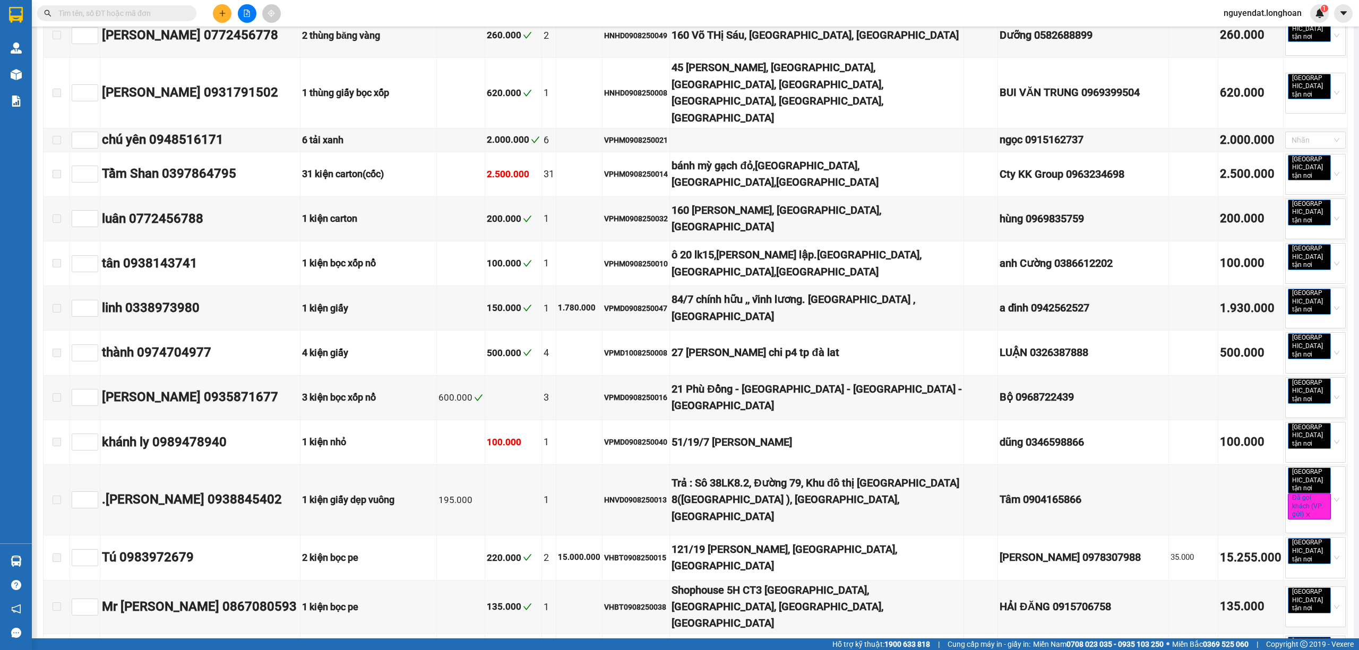
scroll to position [4826, 0]
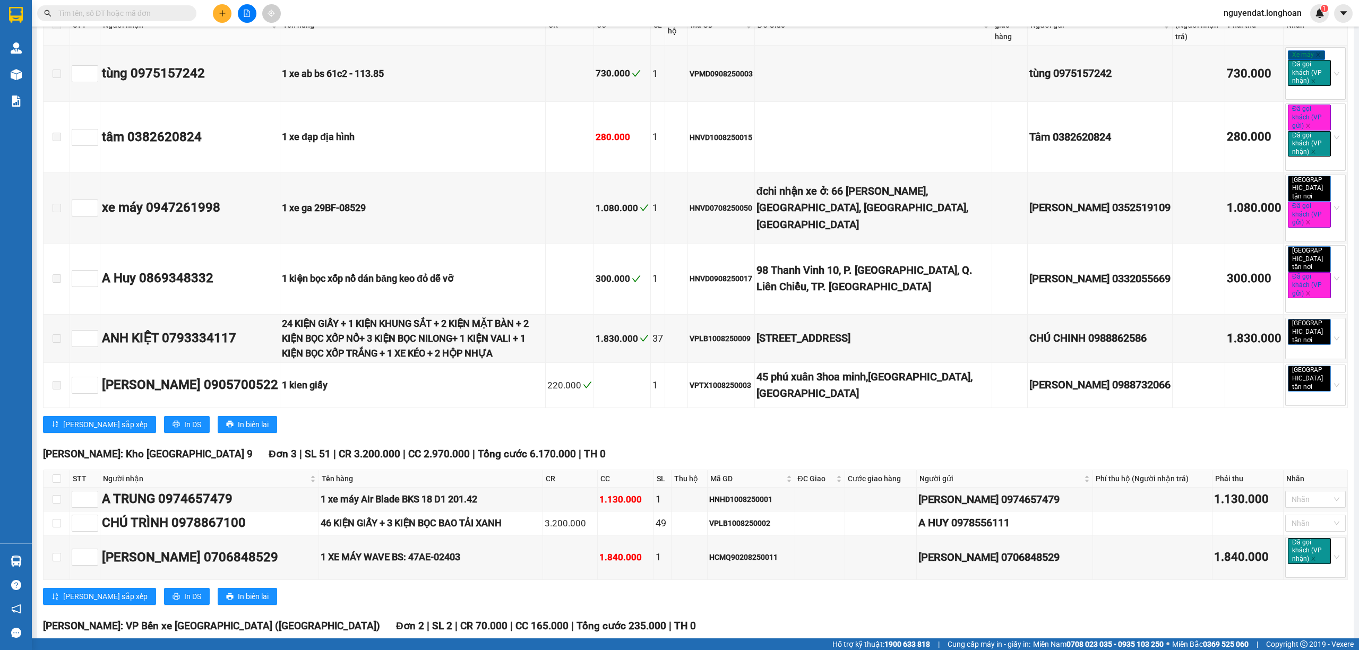
copy div "0905566899"
click at [167, 15] on input "text" at bounding box center [120, 13] width 125 height 12
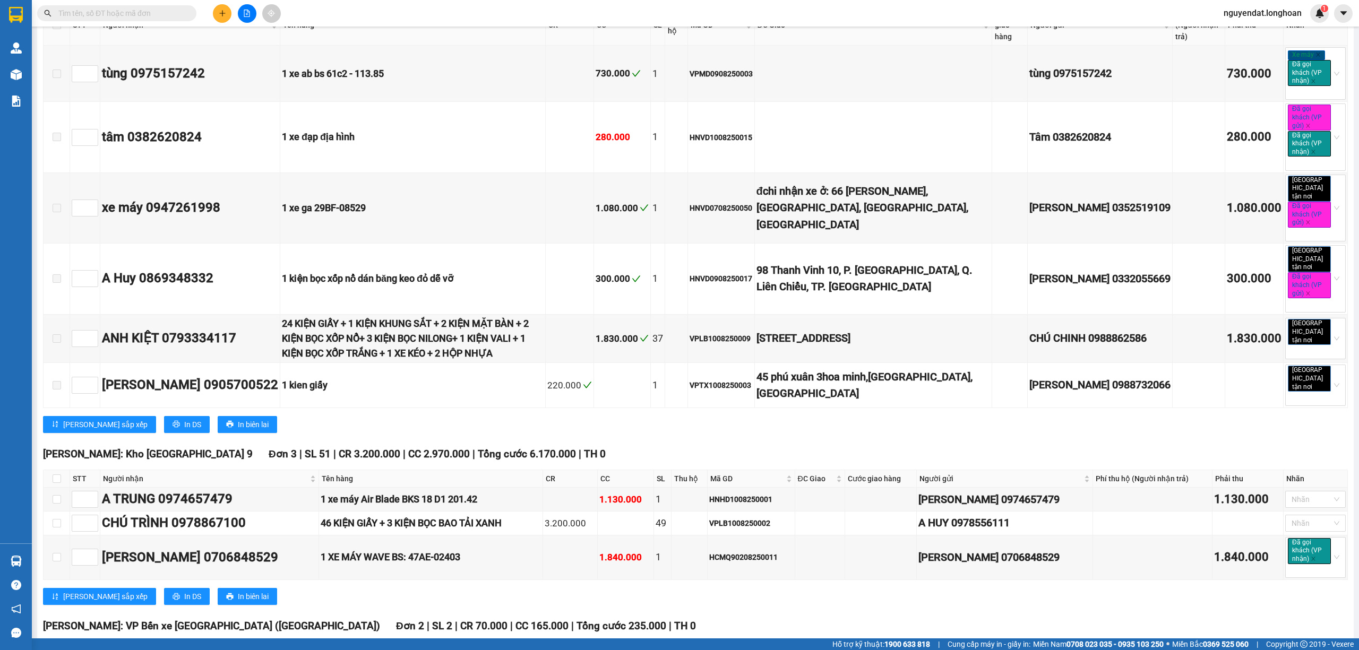
paste input "0905566899"
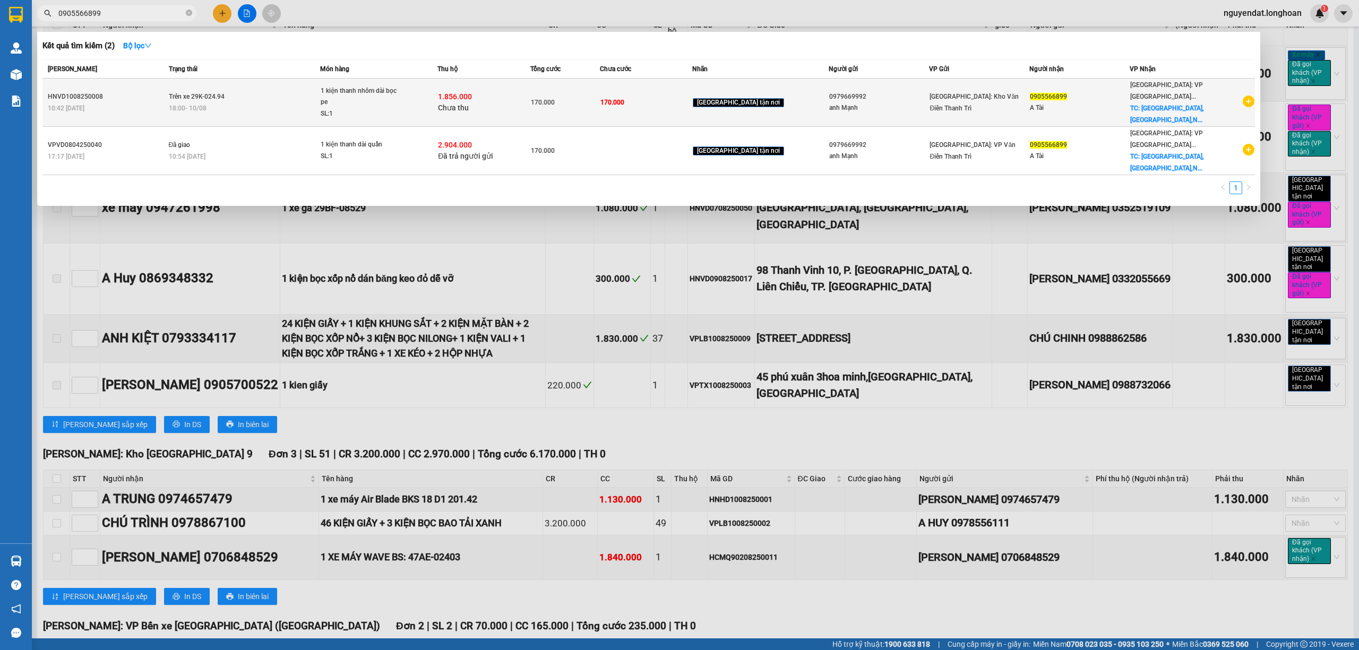
type input "0905566899"
click at [293, 100] on td "Trên xe 29K-024.94 18:00 - 10/08" at bounding box center [243, 103] width 154 height 48
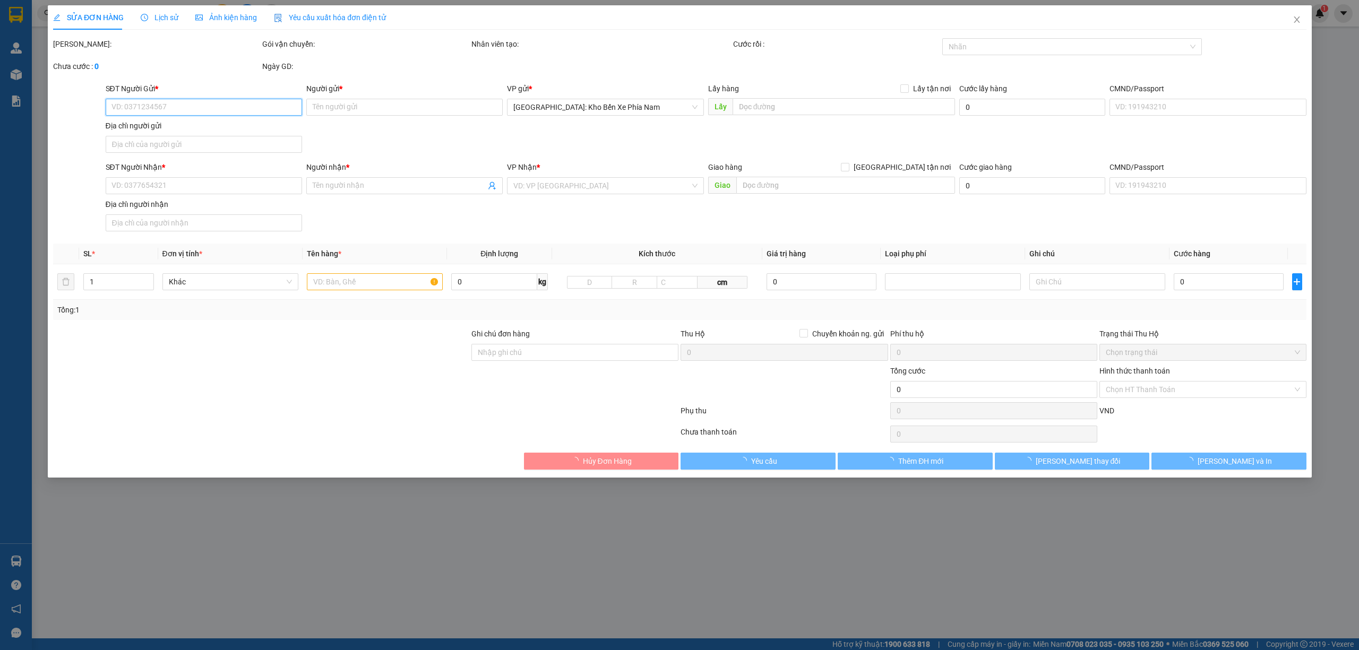
type input "0979669992"
type input "anh Mạnh"
type input "0905566899"
type input "A Tài"
checkbox input "true"
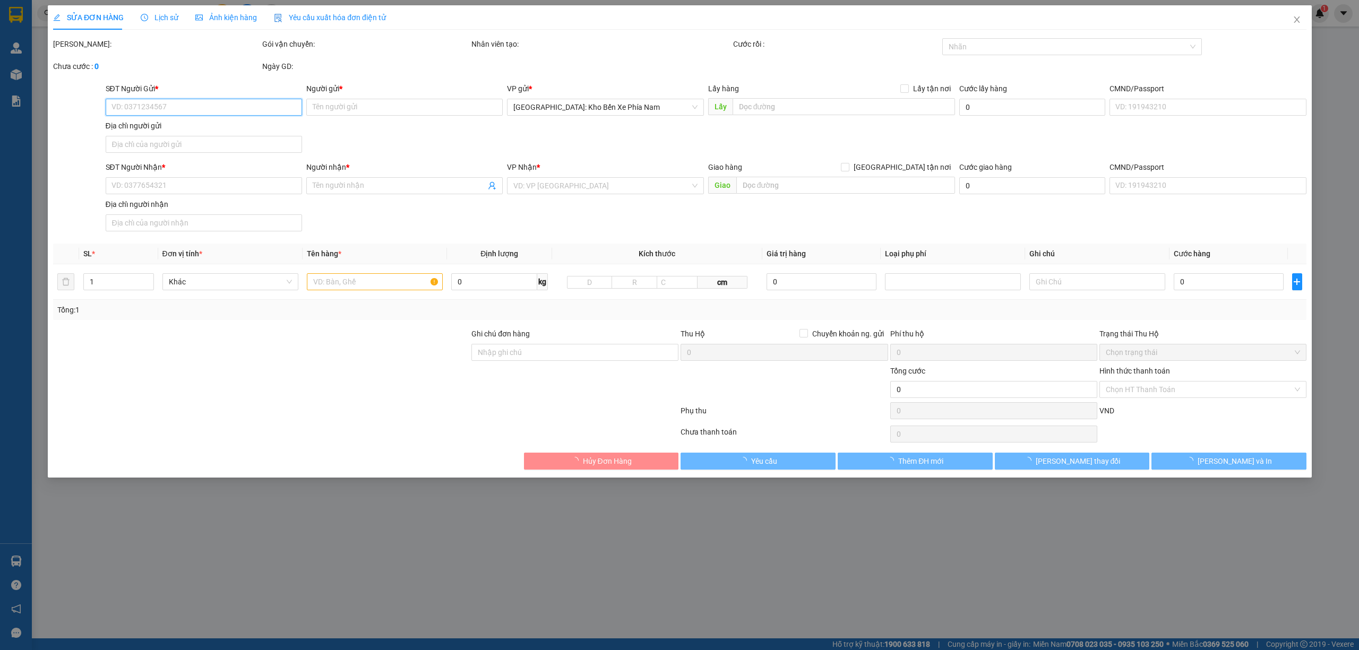
type input "Cầu Phong Châu,Phước Hải,Nha Trang"
type input "170.000"
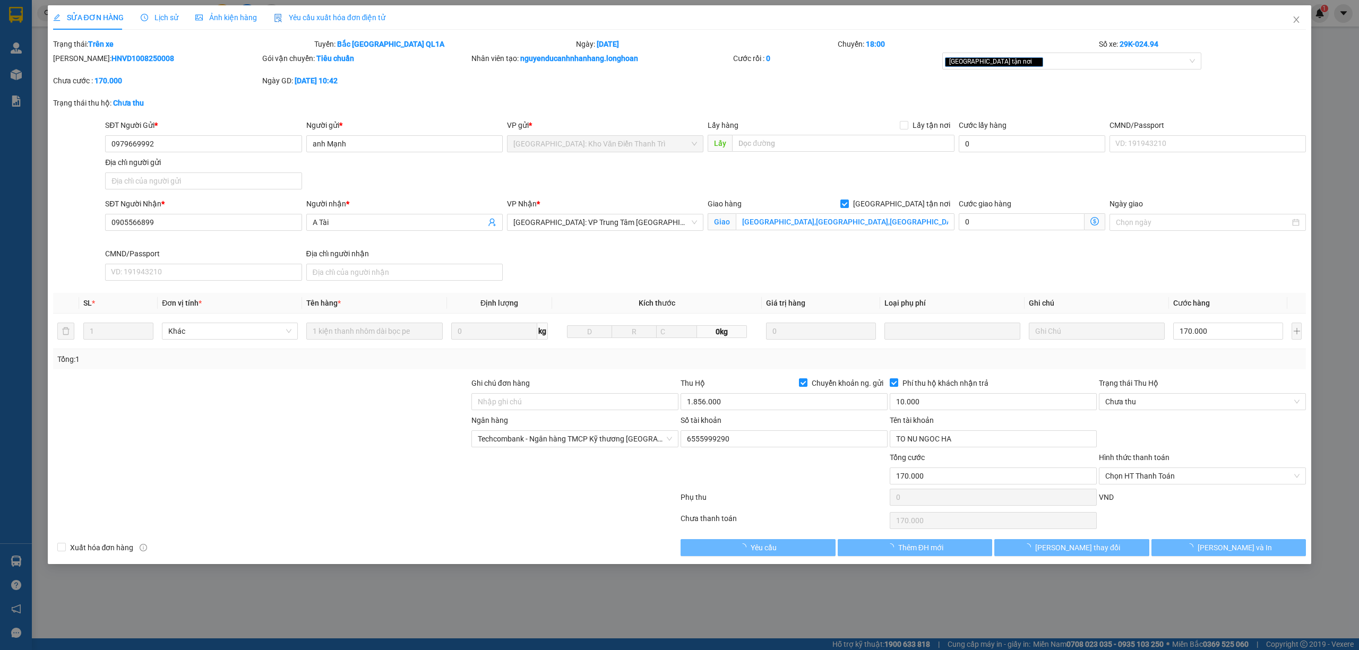
click at [1214, 464] on div "Hình thức thanh toán" at bounding box center [1201, 460] width 207 height 16
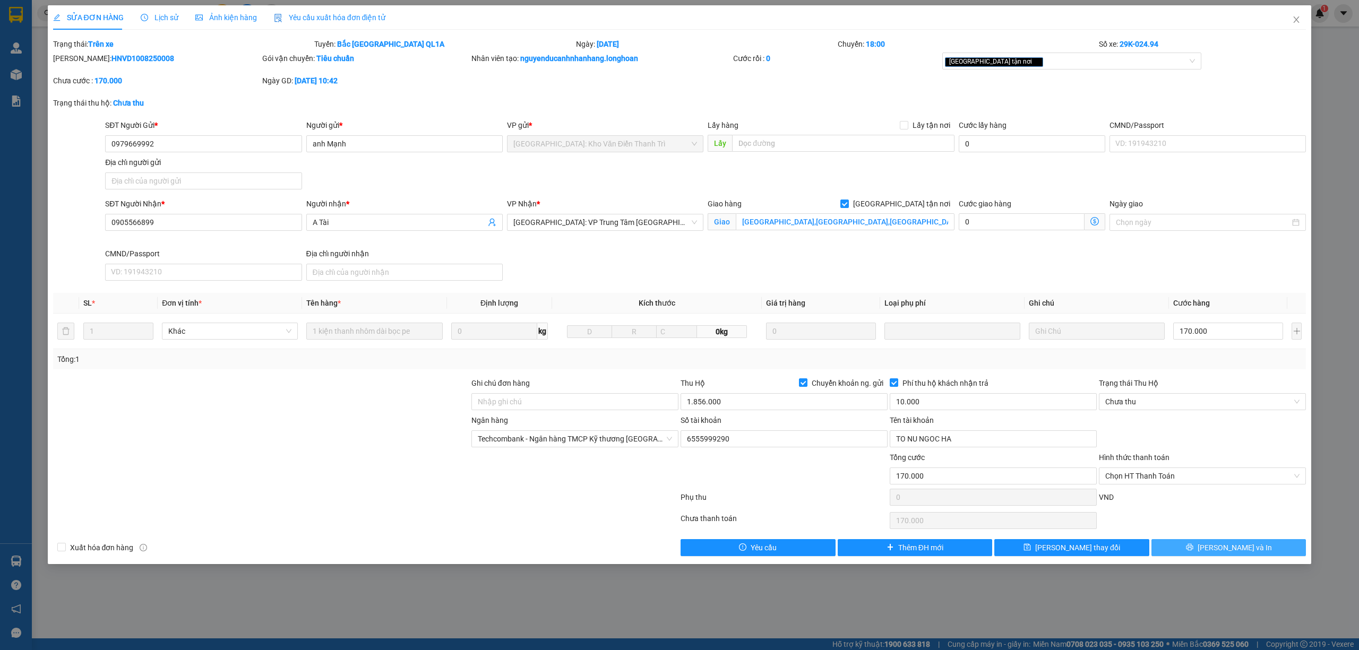
click at [1225, 553] on span "Lưu và In" at bounding box center [1234, 548] width 74 height 12
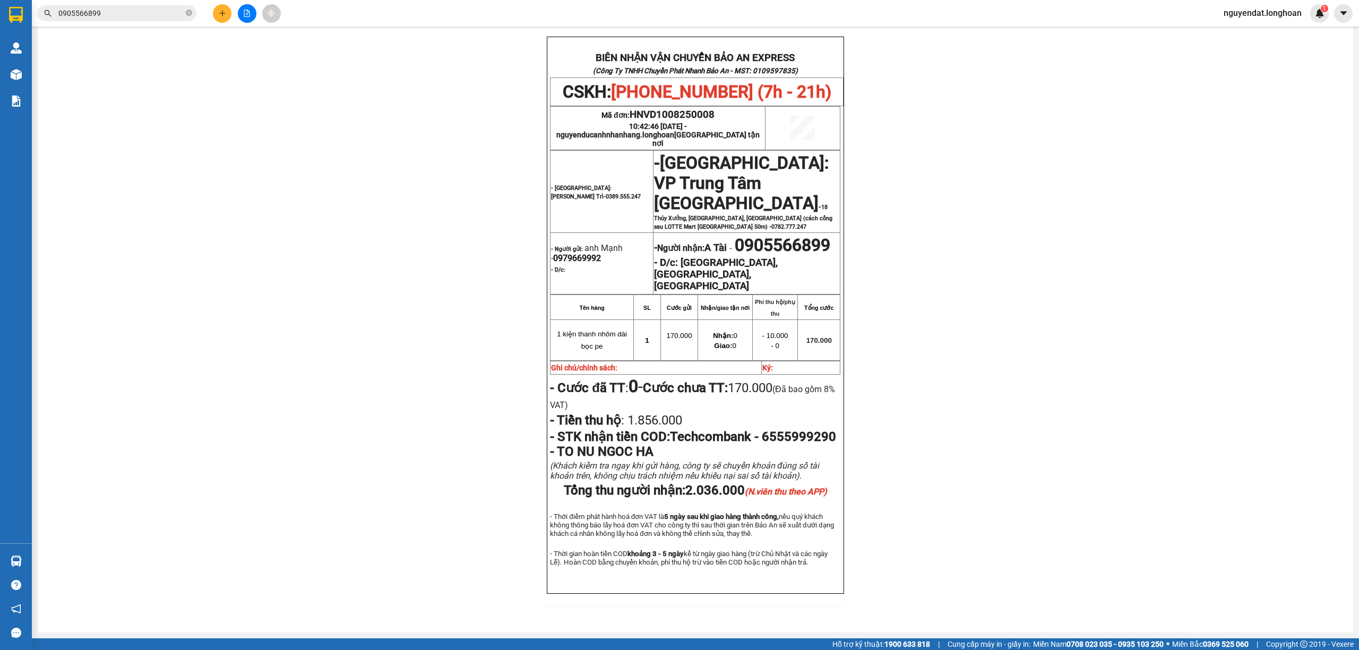
scroll to position [8, 0]
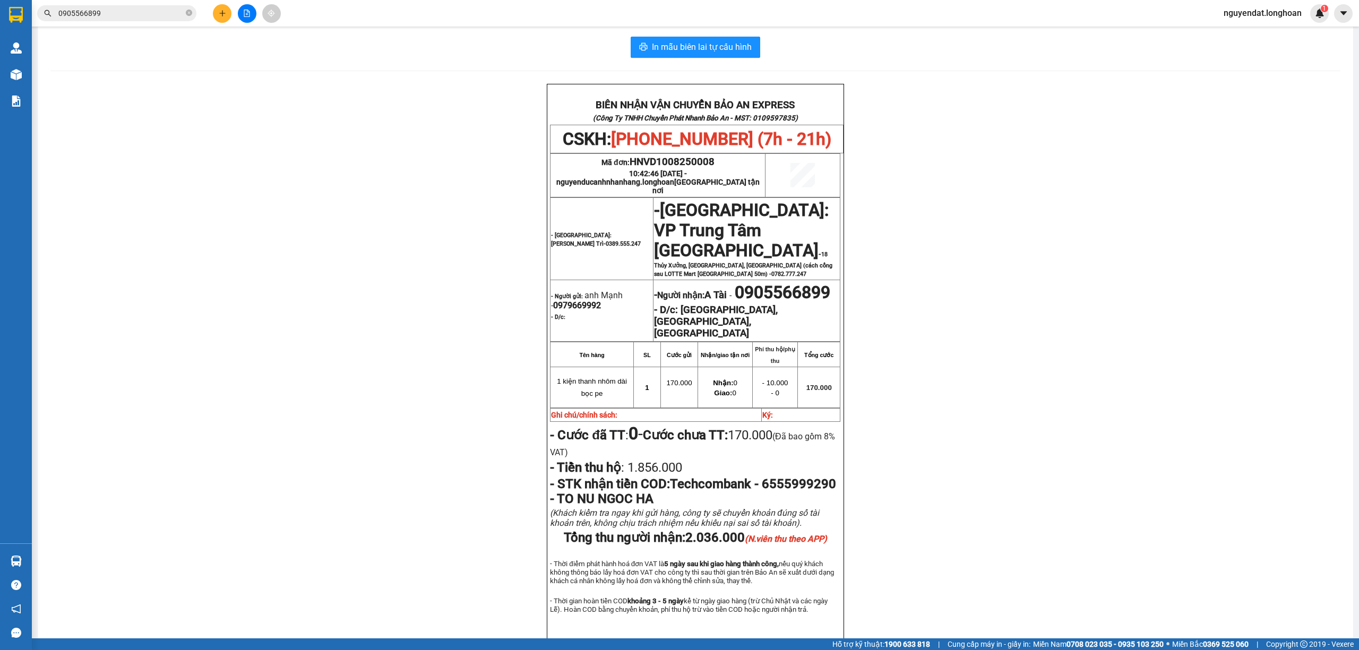
click at [998, 296] on div "BIÊN NHẬN VẬN CHUYỂN BẢO AN EXPRESS (Công Ty TNHH Chuyển Phát Nhanh Bảo An - MS…" at bounding box center [695, 375] width 1290 height 583
